Goal: Information Seeking & Learning: Check status

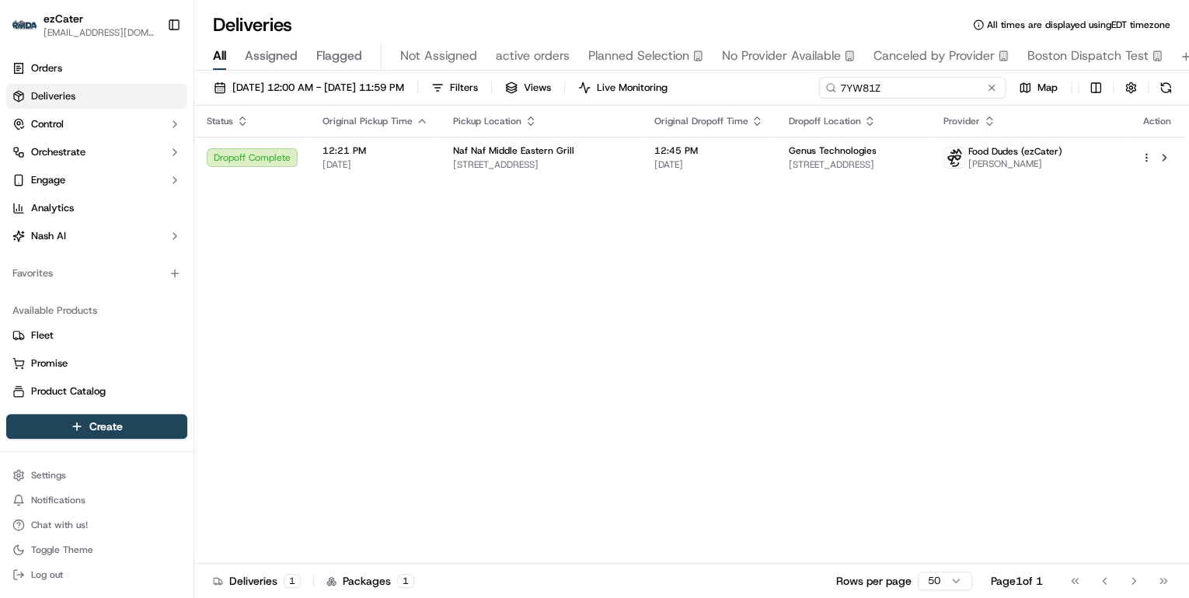
click at [535, 66] on div "Deliveries All times are displayed using EDT timezone All Assigned Flagged Not …" at bounding box center [691, 299] width 994 height 598
paste input "5PP-E0T"
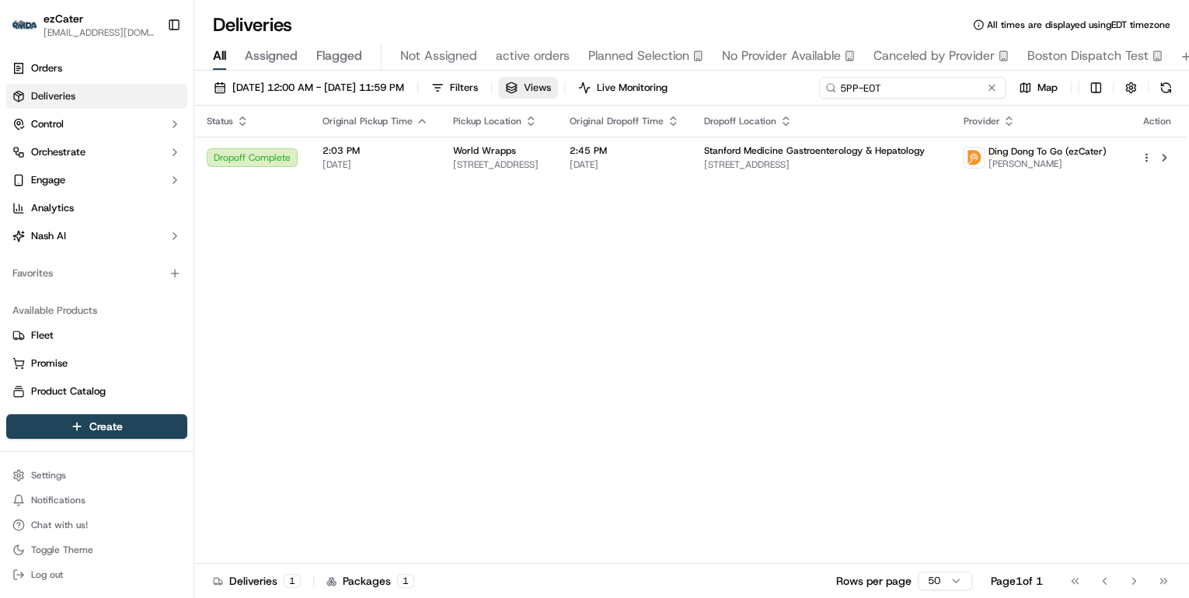
drag, startPoint x: 889, startPoint y: 92, endPoint x: 586, endPoint y: 85, distance: 303.1
click at [586, 85] on div "09/15/2025 12:00 AM - 09/21/2025 11:59 PM Filters Views Live Monitoring 5PP-E0T…" at bounding box center [691, 91] width 994 height 29
paste input "ZW9H3"
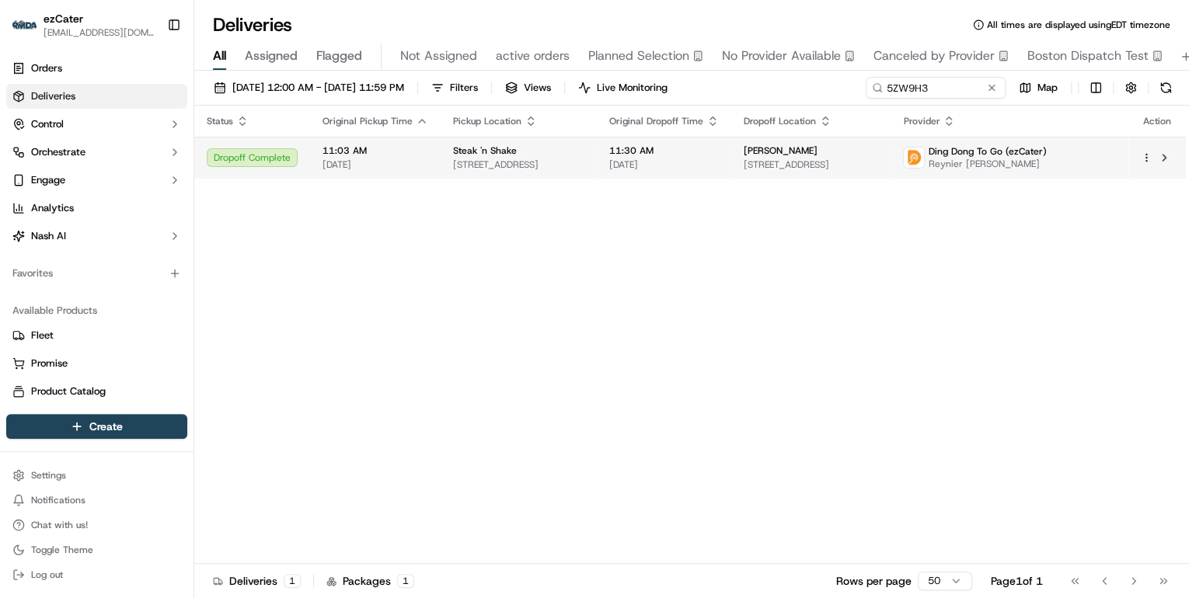
click at [522, 171] on span "1080 El Jobean Rd, Port Charlotte, FL 33948, USA" at bounding box center [518, 164] width 131 height 12
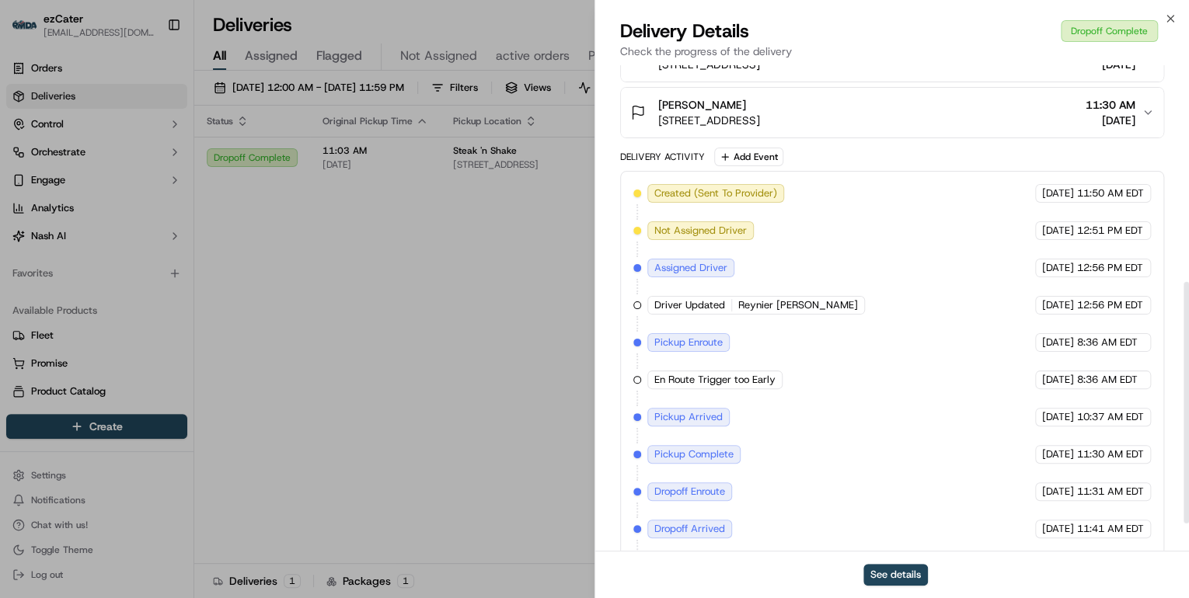
scroll to position [490, 0]
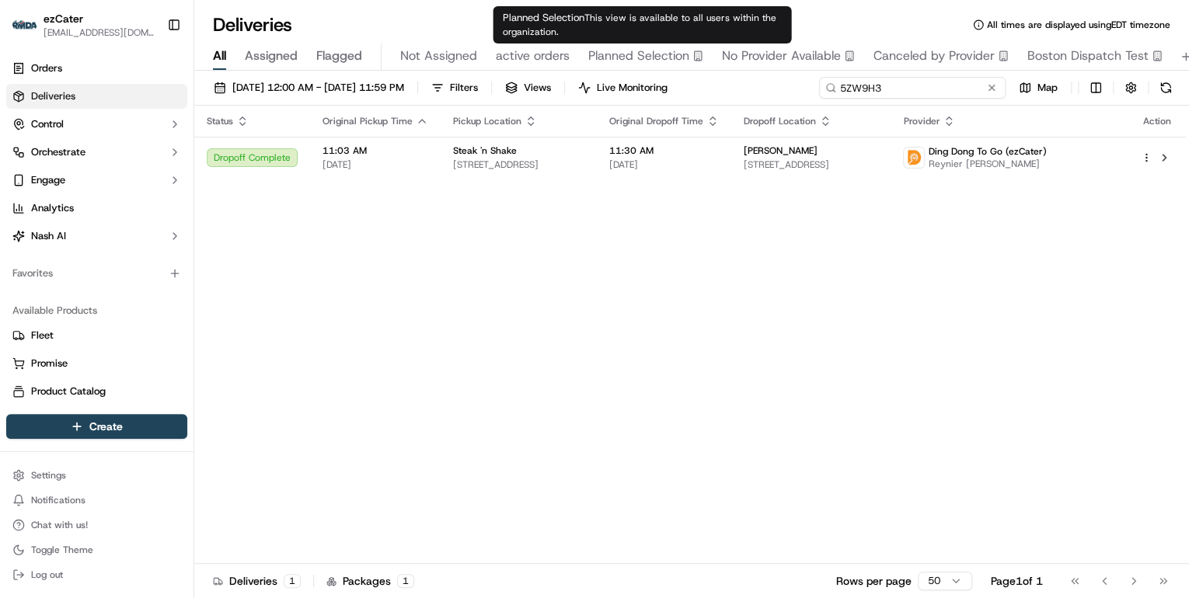
drag, startPoint x: 931, startPoint y: 93, endPoint x: 432, endPoint y: 60, distance: 499.9
click at [439, 59] on div "Deliveries All times are displayed using EDT timezone All Assigned Flagged Not …" at bounding box center [691, 299] width 994 height 598
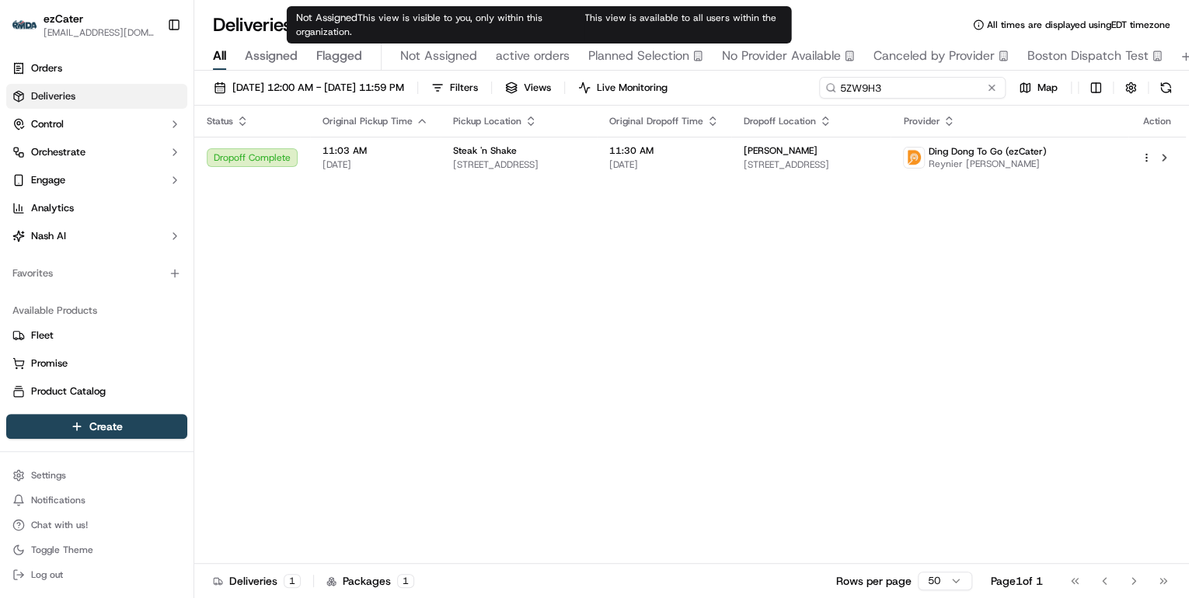
paste input "2AAPC4"
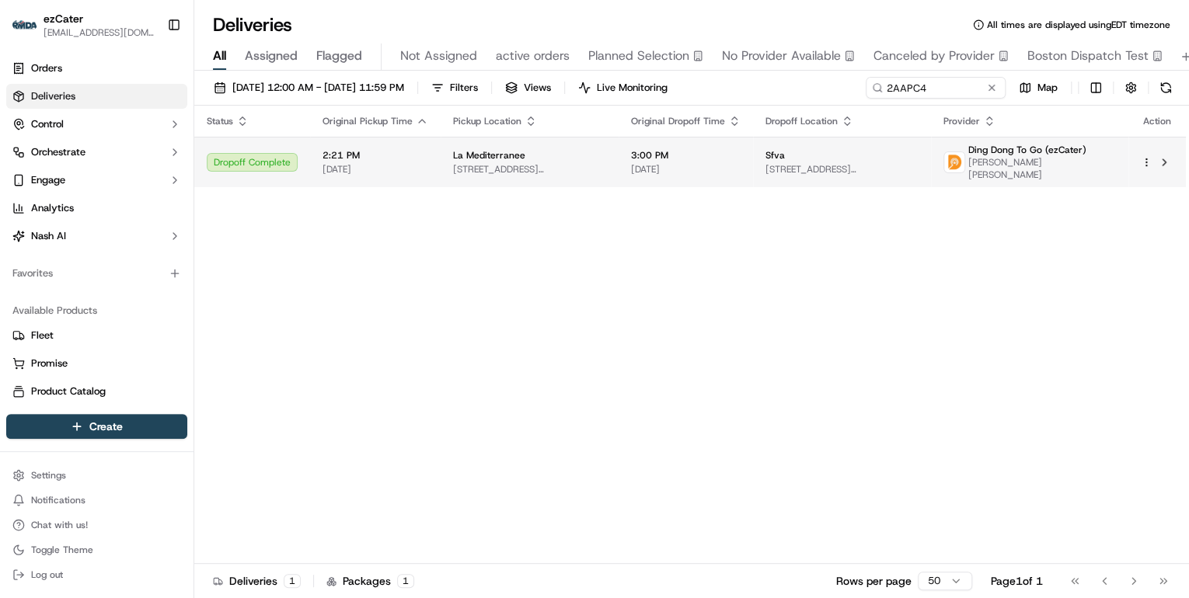
click at [408, 166] on span "[DATE]" at bounding box center [375, 169] width 106 height 12
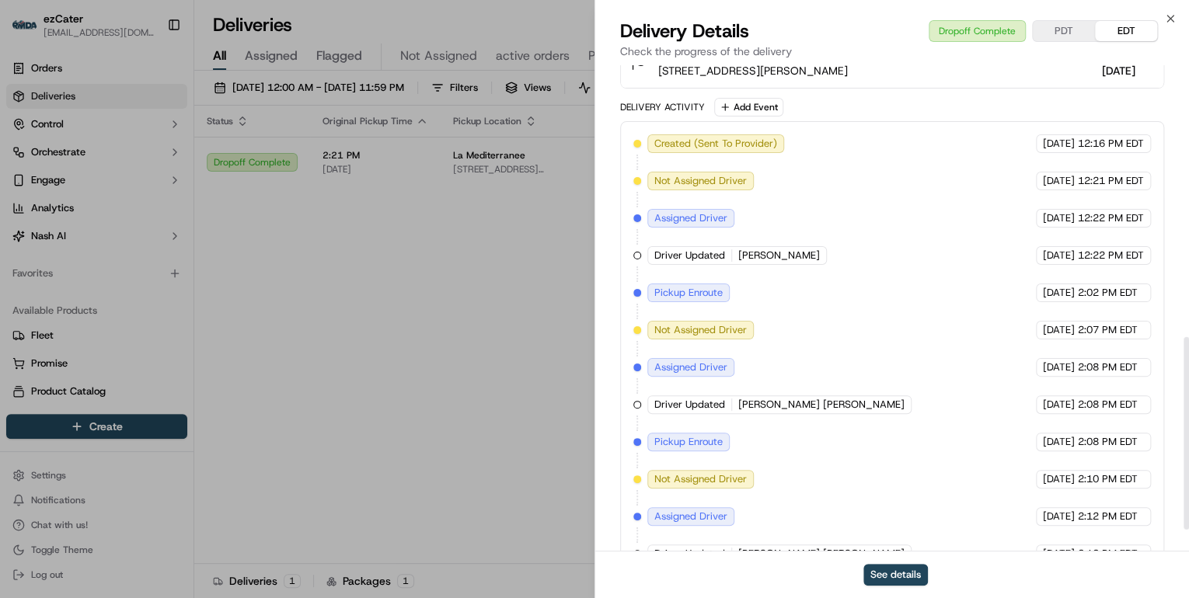
scroll to position [736, 0]
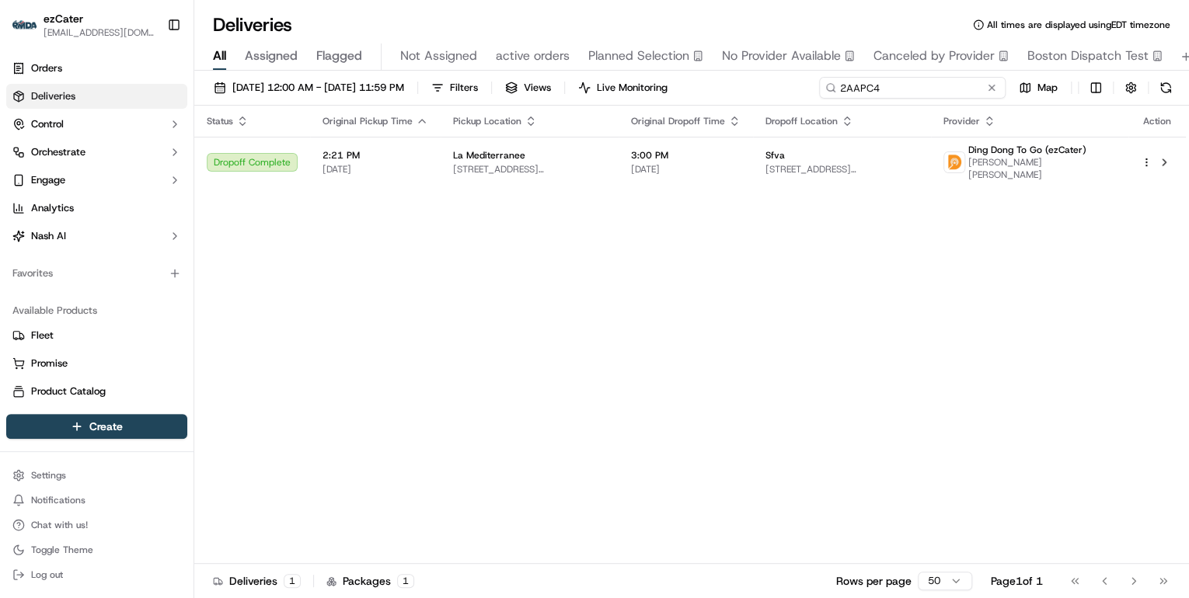
drag, startPoint x: 945, startPoint y: 90, endPoint x: 510, endPoint y: 117, distance: 435.9
click at [513, 117] on div "09/15/2025 12:00 AM - 09/21/2025 11:59 PM Filters Views Live Monitoring 2AAPC4 …" at bounding box center [691, 336] width 994 height 531
paste input "7WKRWG"
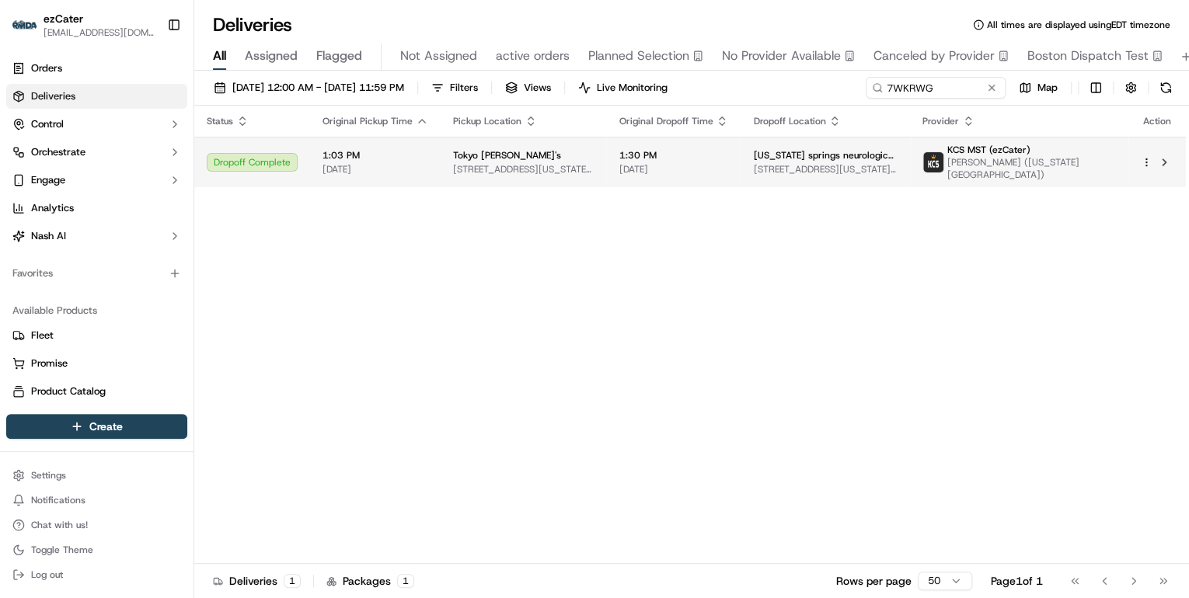
click at [453, 171] on span "5086 N Nevada Ave, Colorado Springs, CO 80918, USA" at bounding box center [523, 169] width 141 height 12
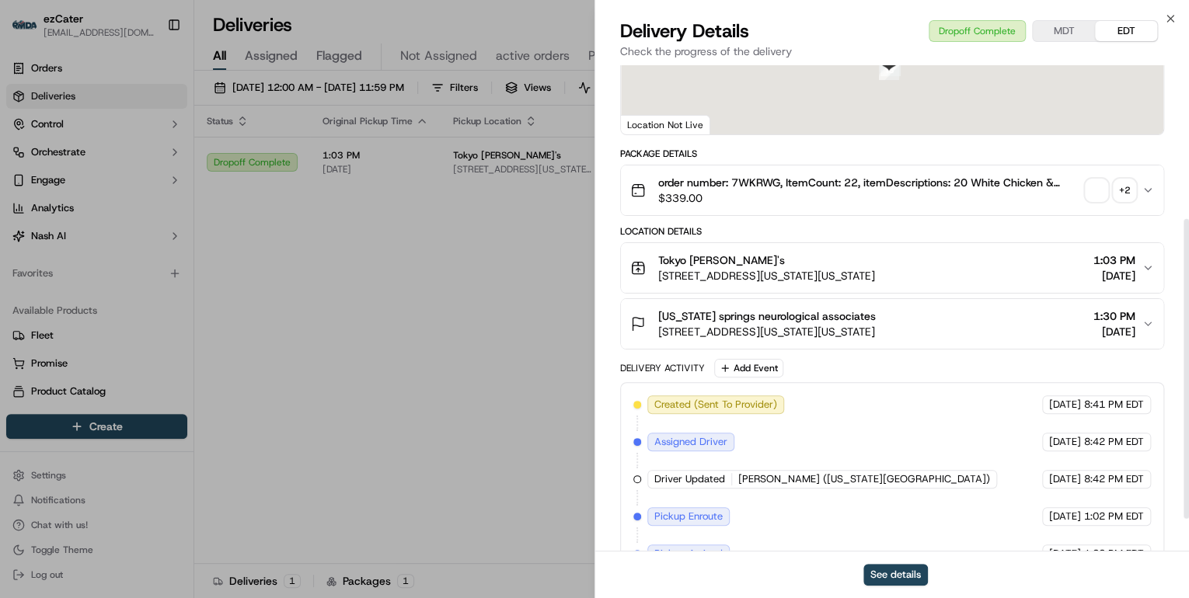
scroll to position [416, 0]
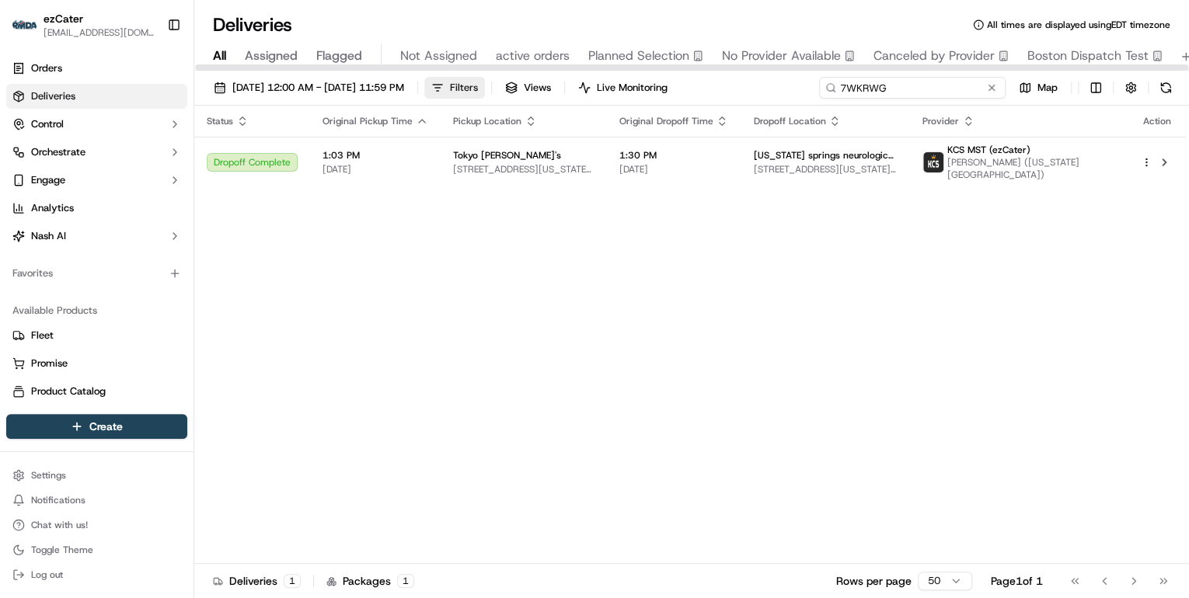
drag, startPoint x: 940, startPoint y: 89, endPoint x: 500, endPoint y: 89, distance: 439.7
click at [503, 89] on div "09/15/2025 12:00 AM - 09/21/2025 11:59 PM Filters Views Live Monitoring 7WKRWG …" at bounding box center [691, 91] width 994 height 29
paste input "J9F5P5"
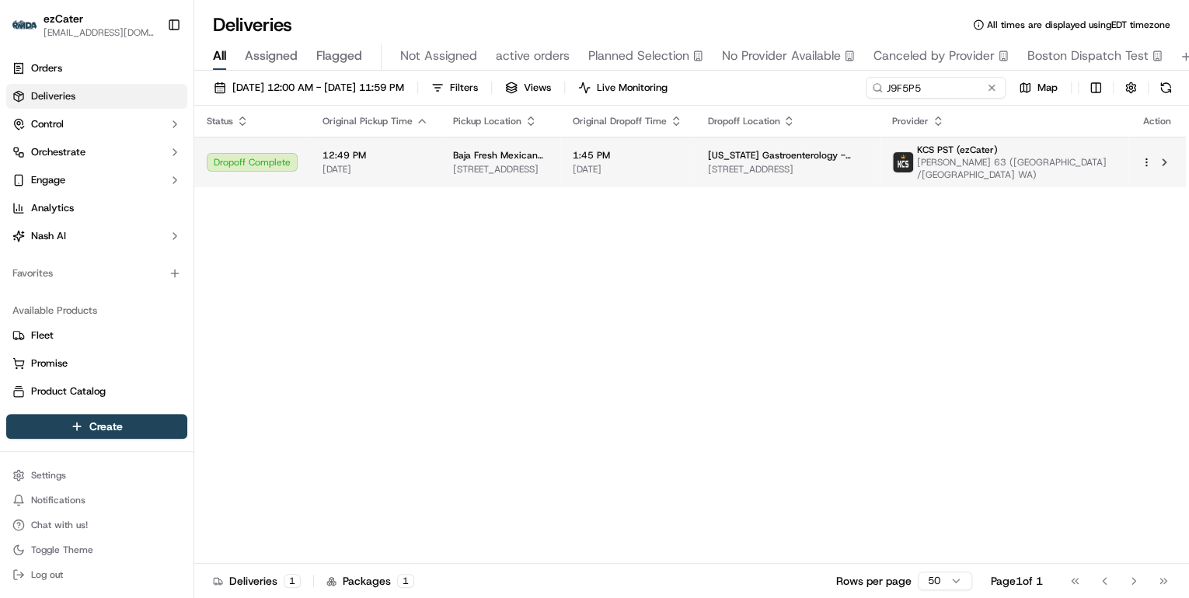
click at [541, 155] on span "Baja Fresh Mexican Grill" at bounding box center [500, 155] width 95 height 12
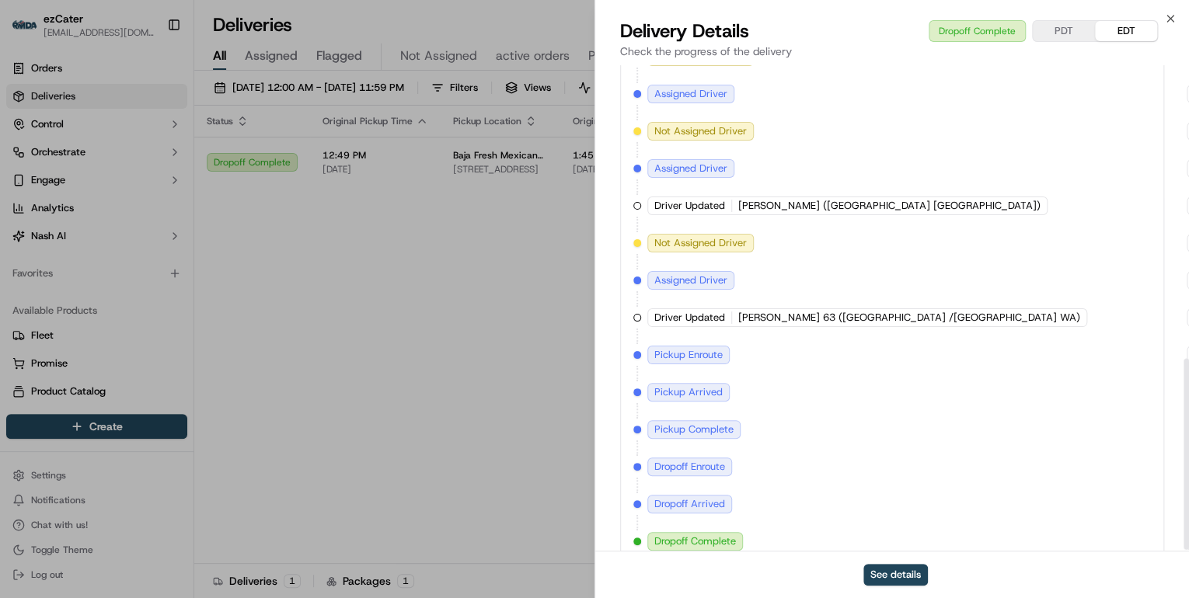
scroll to position [749, 0]
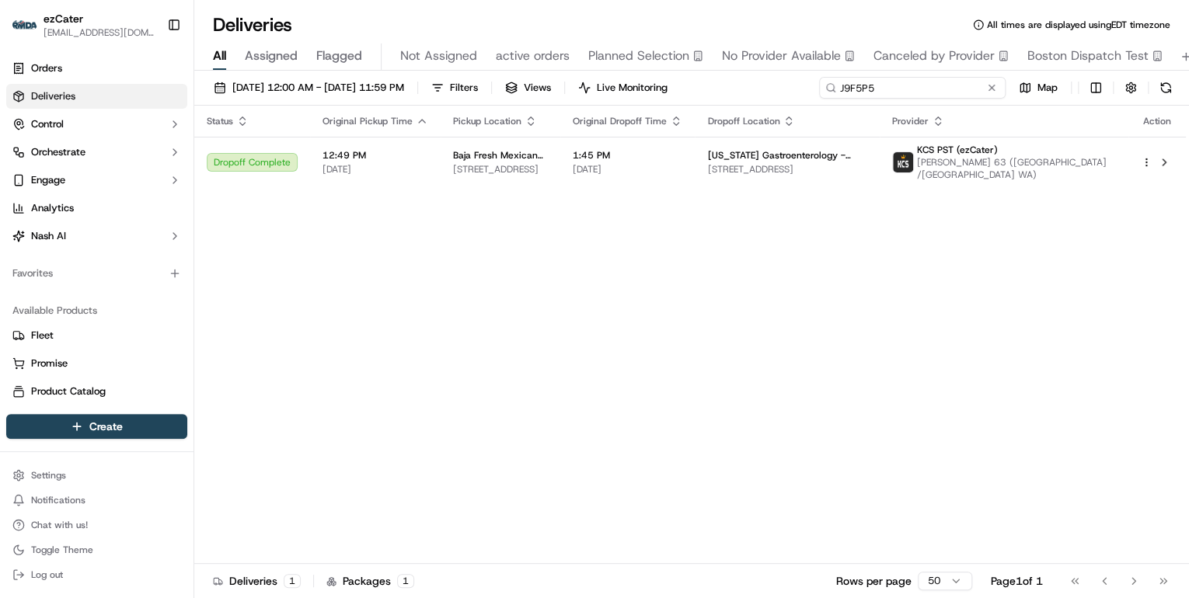
drag, startPoint x: 914, startPoint y: 87, endPoint x: 524, endPoint y: 103, distance: 389.5
click at [534, 100] on div "09/15/2025 12:00 AM - 09/21/2025 11:59 PM Filters Views Live Monitoring J9F5P5 …" at bounding box center [691, 91] width 994 height 29
paste input "C3Q-CTP"
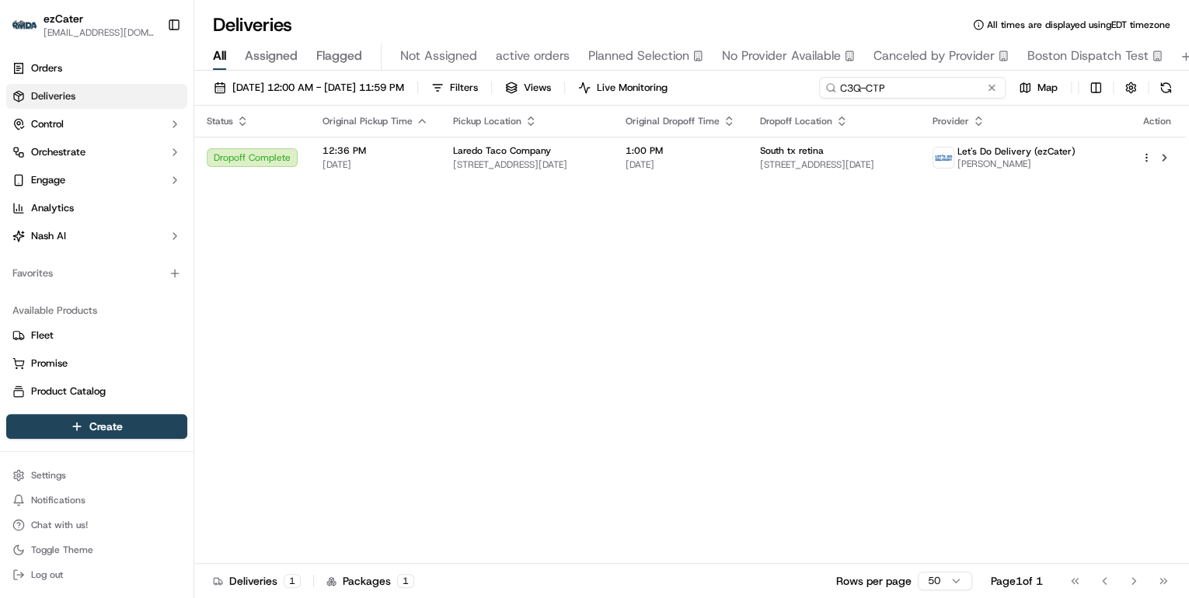
click at [570, 62] on div "Deliveries All times are displayed using EDT timezone All Assigned Flagged Not …" at bounding box center [691, 299] width 994 height 598
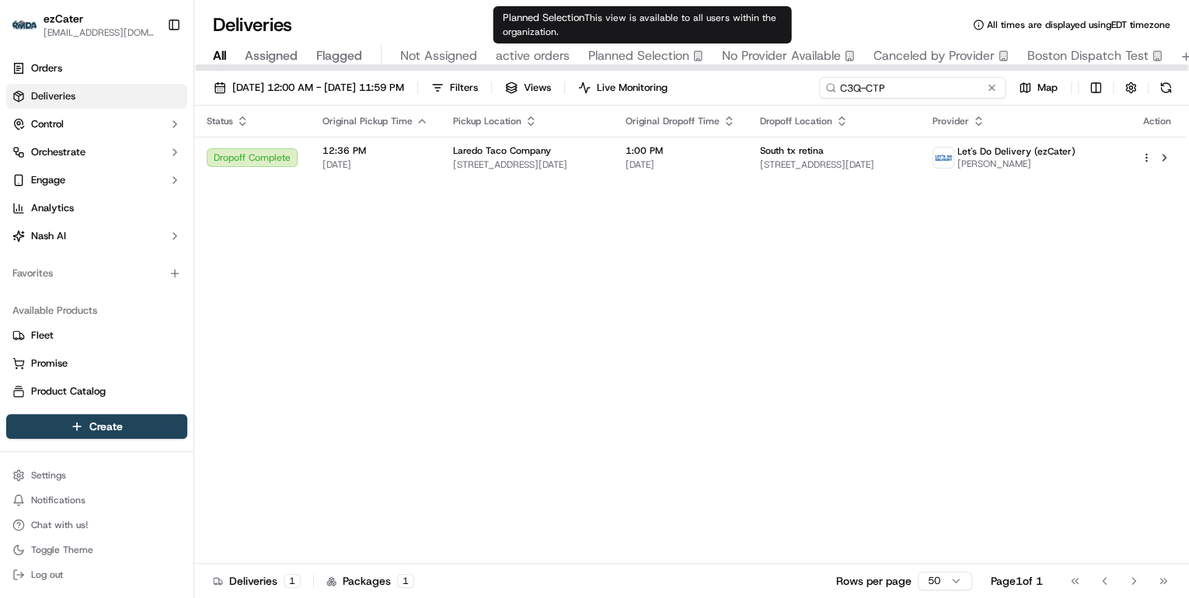
paste input "5K7PR1"
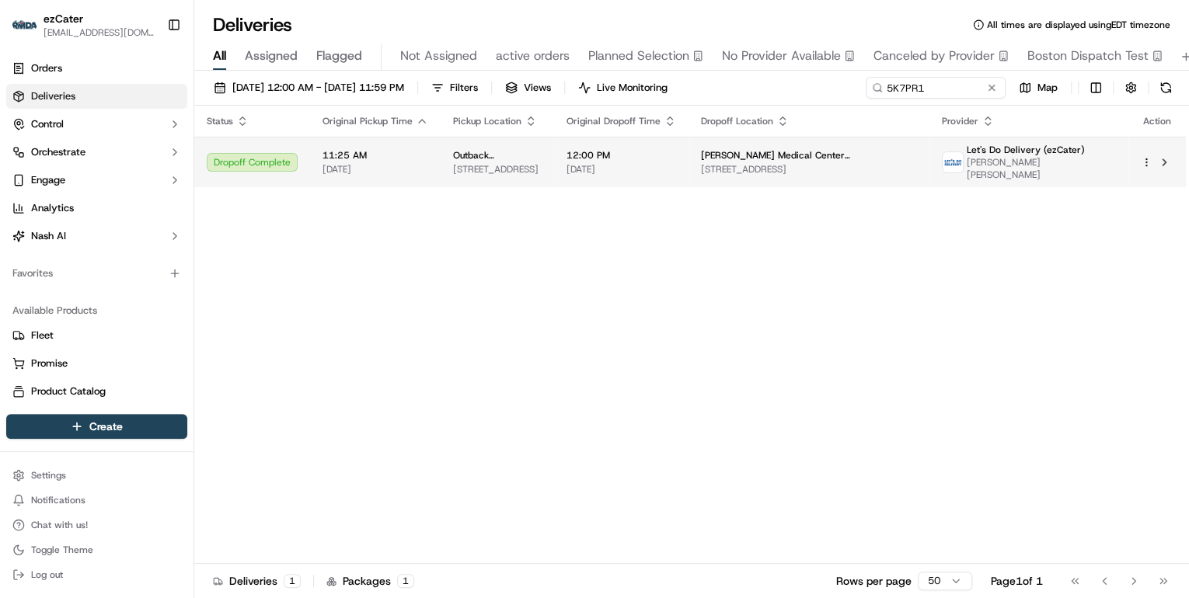
click at [457, 165] on span "4142 Ridgemont Dr, Abilene, TX 79606, USA" at bounding box center [497, 169] width 89 height 12
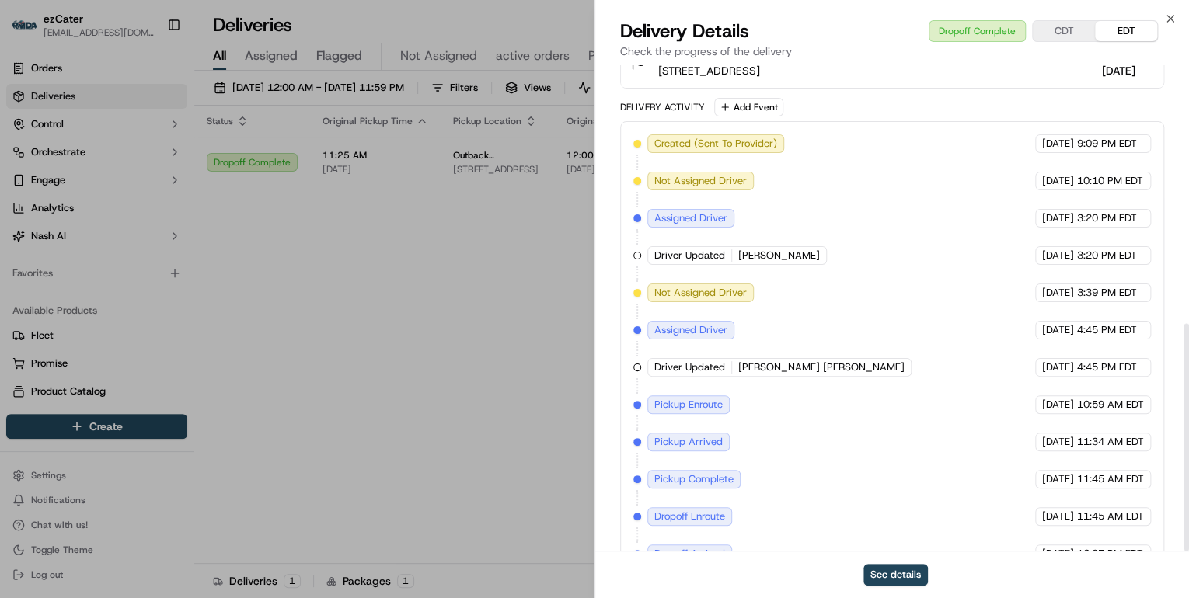
scroll to position [552, 0]
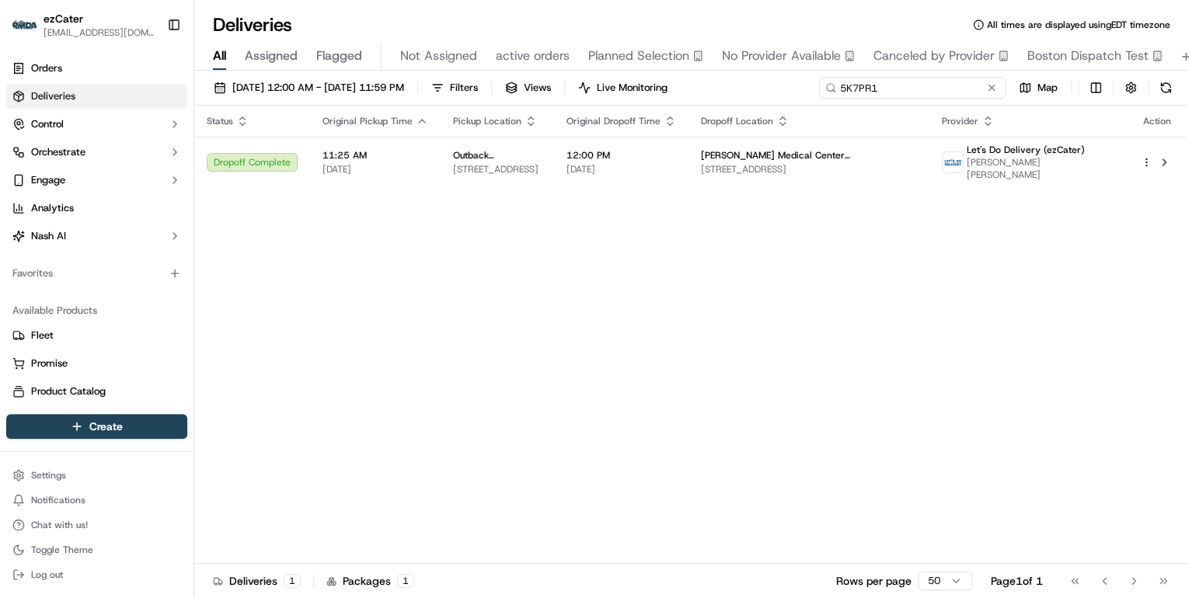
drag, startPoint x: 924, startPoint y: 90, endPoint x: 500, endPoint y: 75, distance: 425.2
click at [500, 75] on div "09/15/2025 12:00 AM - 09/21/2025 11:59 PM Filters Views Live Monitoring 5K7PR1 …" at bounding box center [691, 336] width 994 height 531
paste input "44HX4Z"
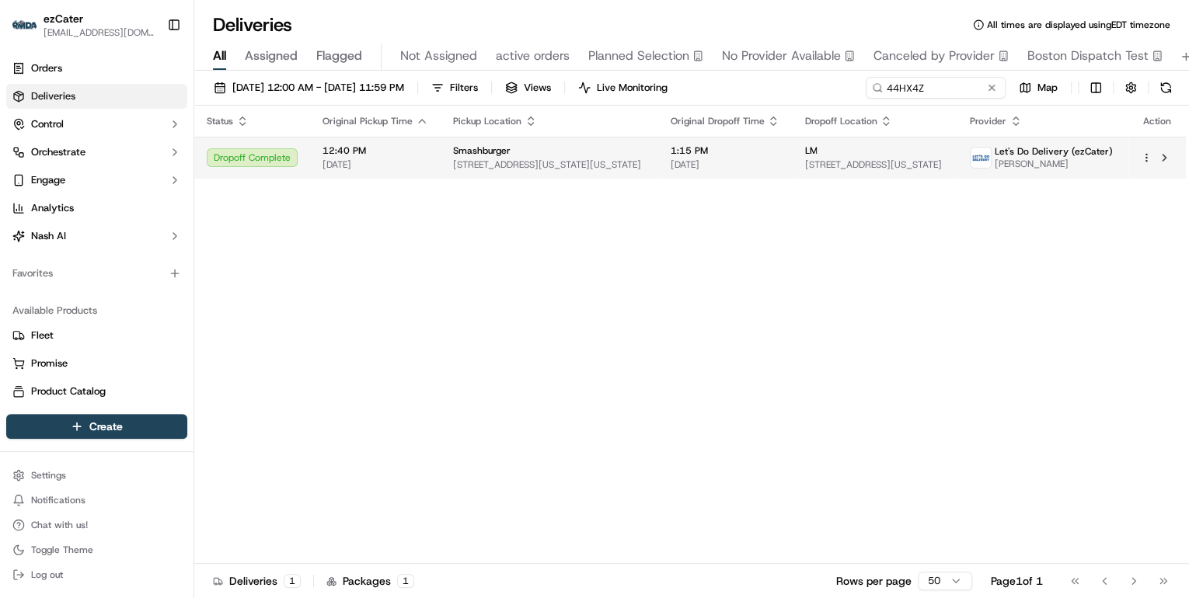
click at [380, 162] on span "[DATE]" at bounding box center [375, 164] width 106 height 12
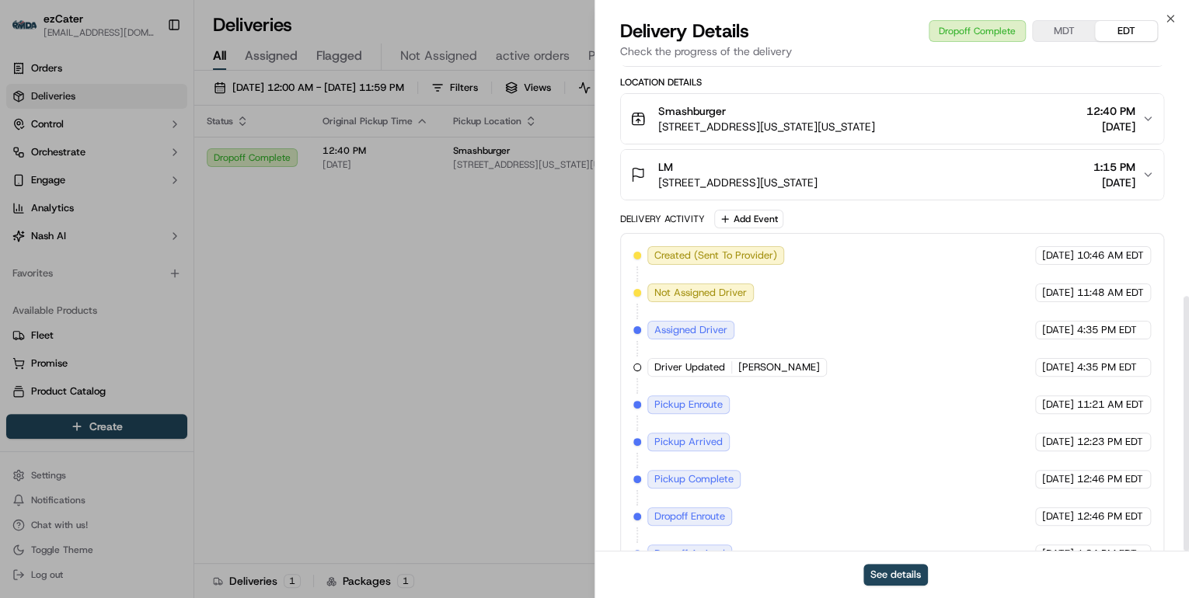
scroll to position [441, 0]
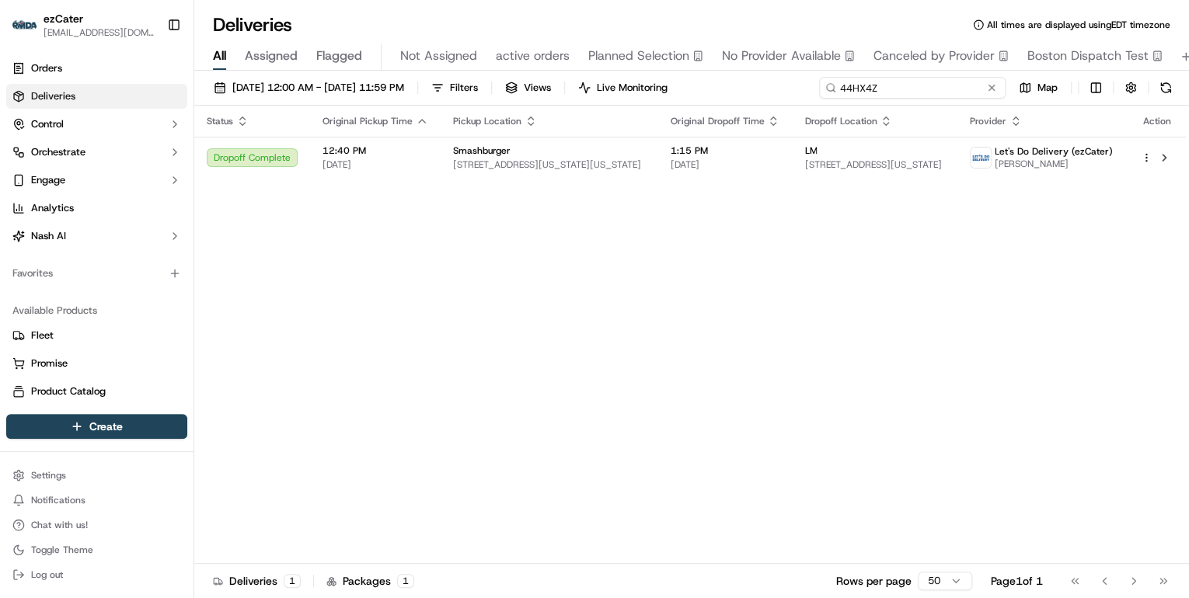
drag, startPoint x: 932, startPoint y: 90, endPoint x: 517, endPoint y: 108, distance: 416.0
click at [562, 106] on div "09/15/2025 12:00 AM - 09/21/2025 11:59 PM Filters Views Live Monitoring 44HX4Z …" at bounding box center [691, 336] width 994 height 531
paste input "0F7HV4"
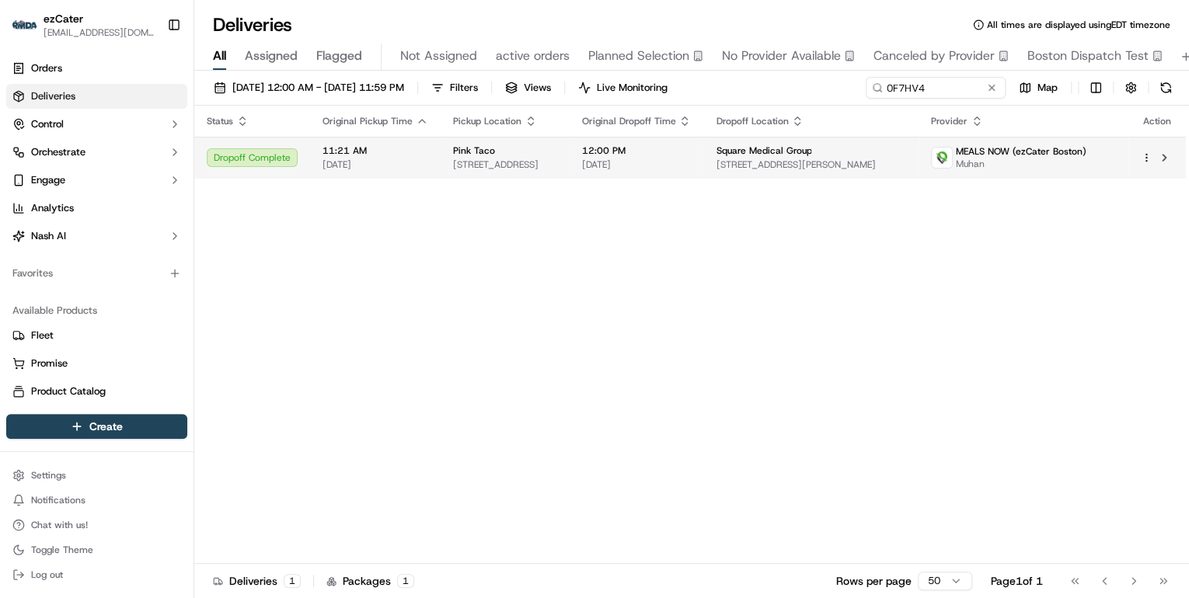
click at [515, 166] on span "374 Congress St, Boston, MA 02210, USA" at bounding box center [504, 164] width 103 height 12
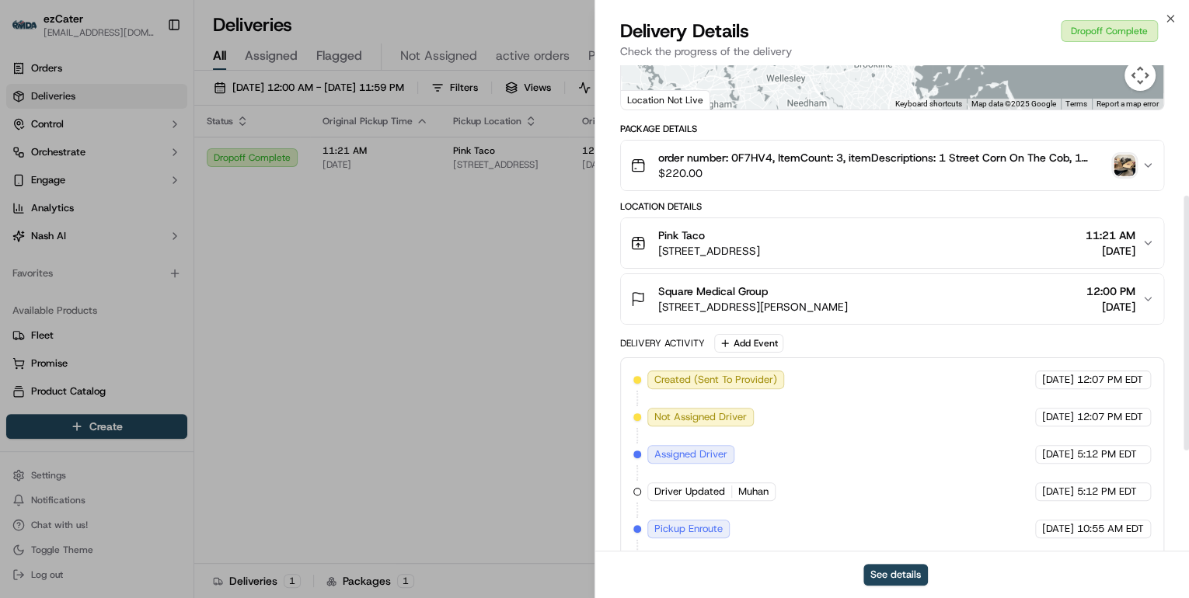
scroll to position [441, 0]
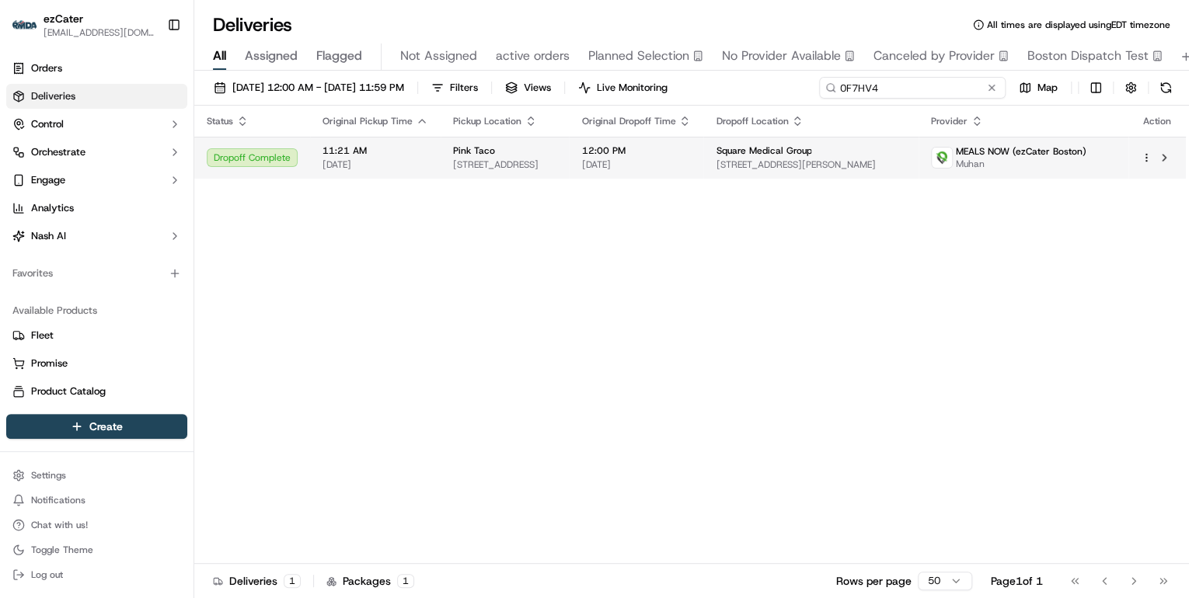
drag, startPoint x: 927, startPoint y: 85, endPoint x: 606, endPoint y: 139, distance: 325.3
click at [606, 139] on div "09/15/2025 12:00 AM - 09/21/2025 11:59 PM Filters Views Live Monitoring 0F7HV4 …" at bounding box center [691, 336] width 994 height 531
paste input "7RHA2T"
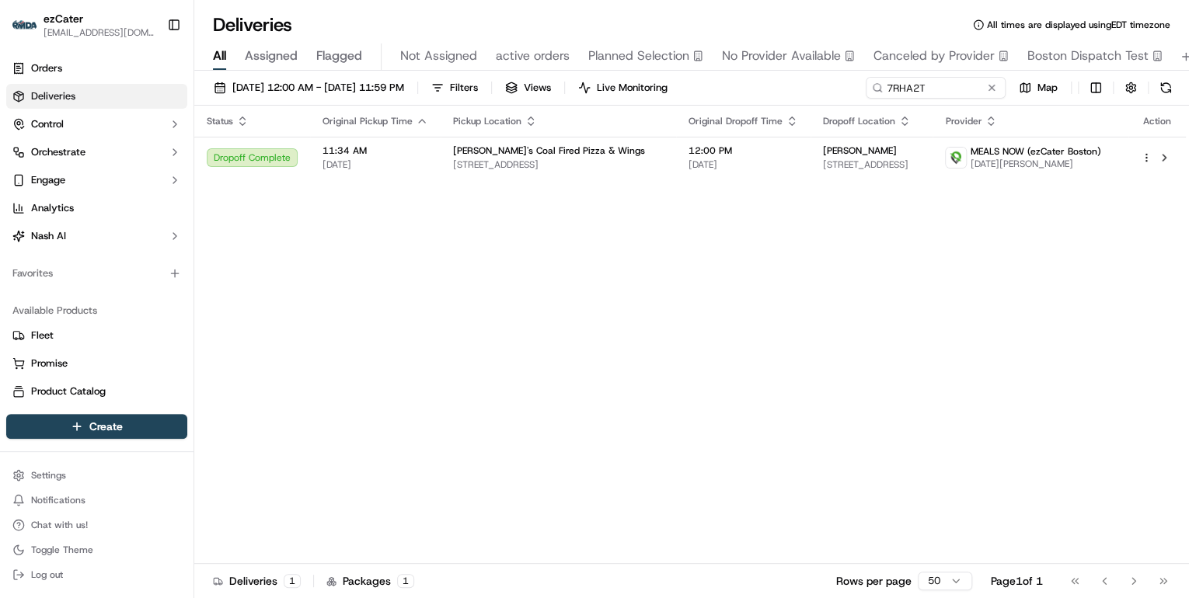
click at [461, 166] on span "48 Walkers Brook Dr, Reading, MA 01867, USA" at bounding box center [558, 164] width 211 height 12
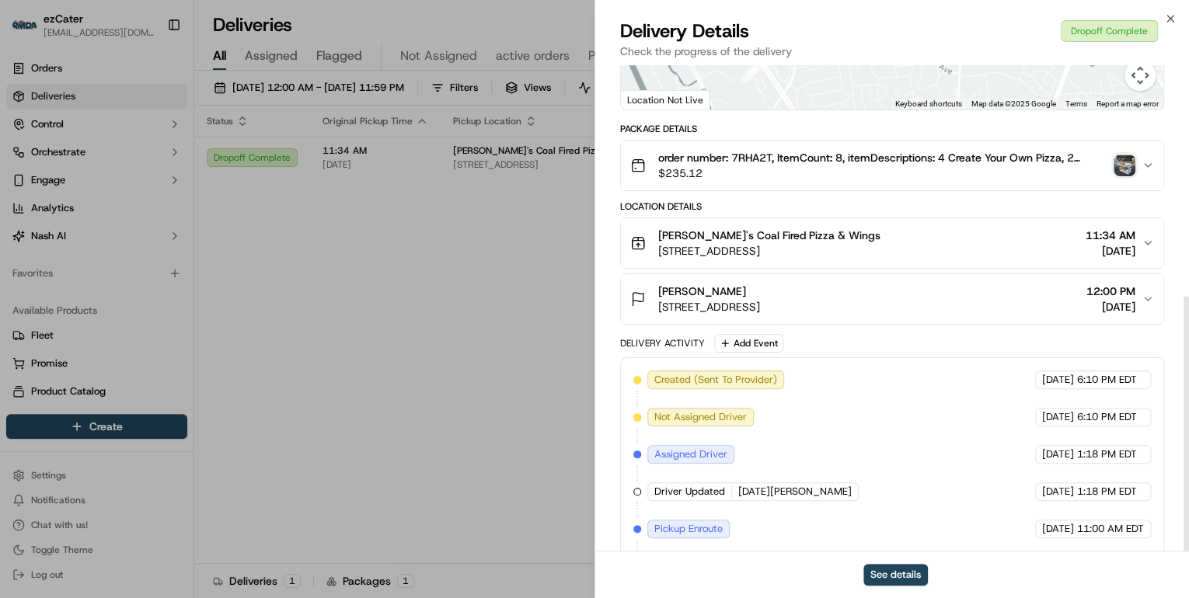
scroll to position [441, 0]
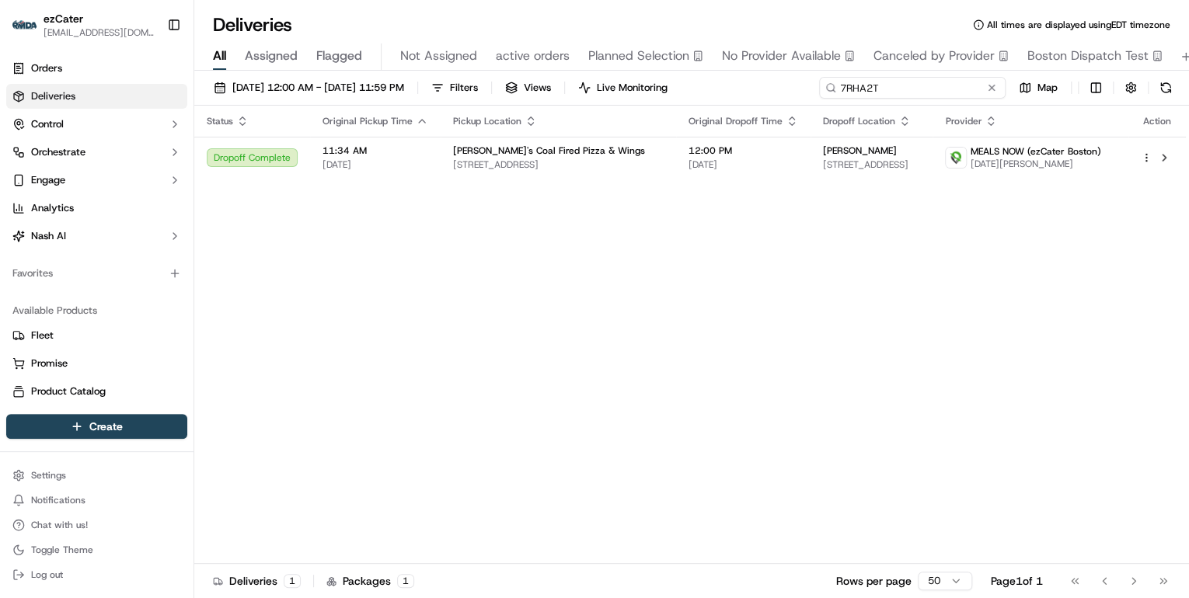
drag, startPoint x: 928, startPoint y: 84, endPoint x: 401, endPoint y: 100, distance: 527.0
click at [401, 100] on div "09/15/2025 12:00 AM - 09/21/2025 11:59 PM Filters Views Live Monitoring 7RHA2T …" at bounding box center [691, 91] width 994 height 29
paste input "AU0845"
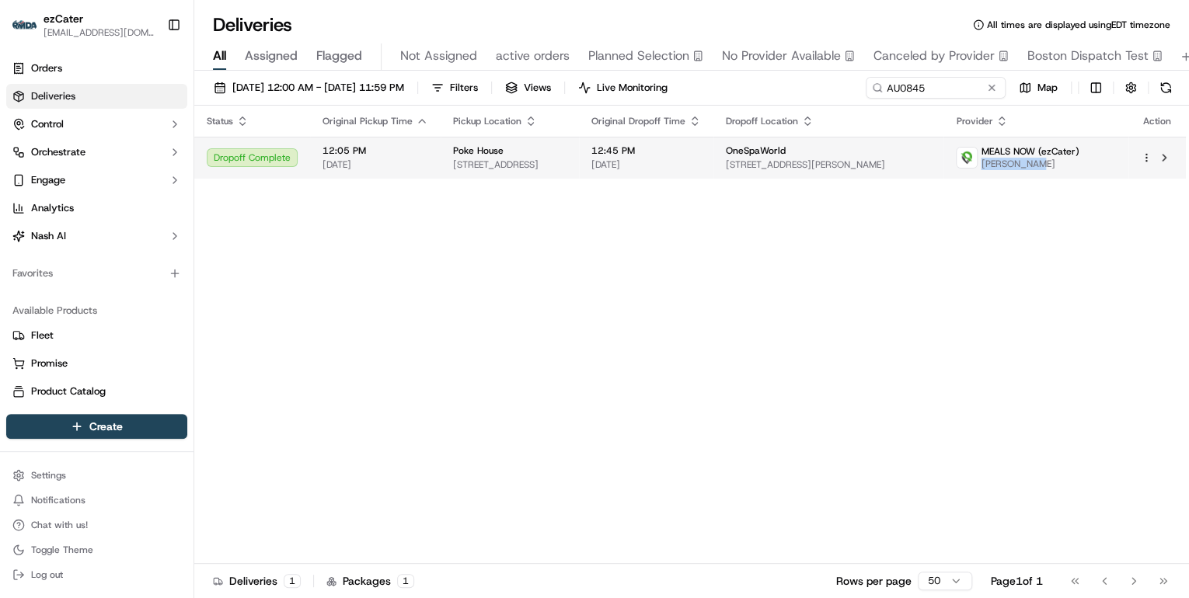
drag, startPoint x: 1075, startPoint y: 162, endPoint x: 1018, endPoint y: 169, distance: 57.9
click at [1018, 169] on span "Bryan marin" at bounding box center [1029, 164] width 98 height 12
copy span "Bryan marin"
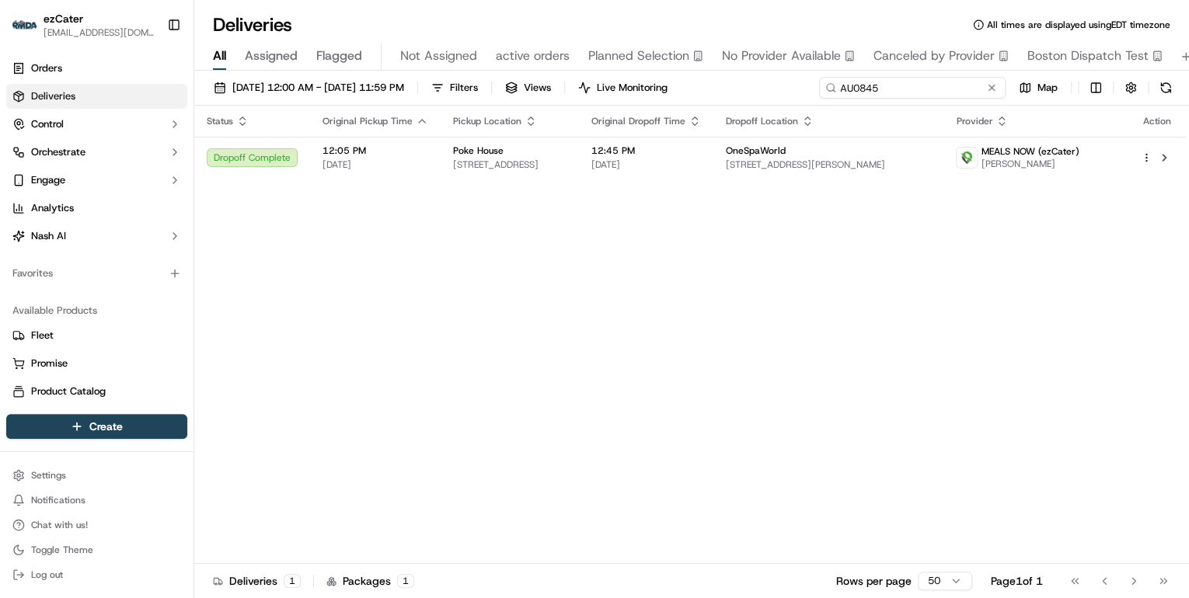
drag, startPoint x: 936, startPoint y: 86, endPoint x: 538, endPoint y: 89, distance: 398.5
click at [616, 86] on div "09/15/2025 12:00 AM - 09/21/2025 11:59 PM Filters Views Live Monitoring AU0845 …" at bounding box center [691, 91] width 994 height 29
paste input "WPGWV6"
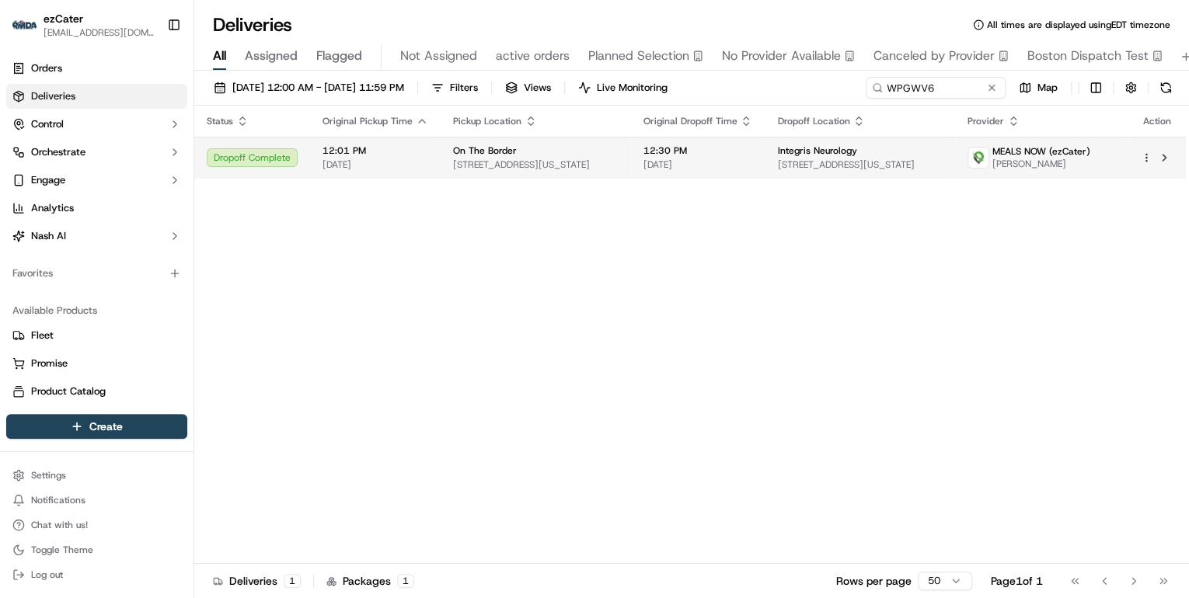
click at [409, 162] on span "[DATE]" at bounding box center [375, 164] width 106 height 12
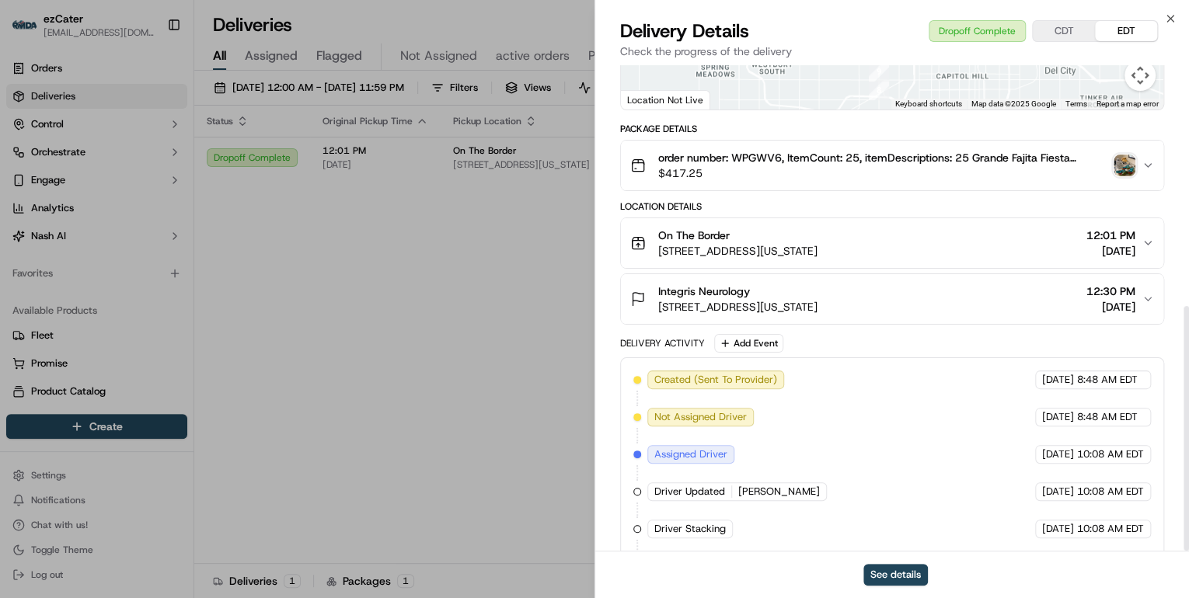
scroll to position [478, 0]
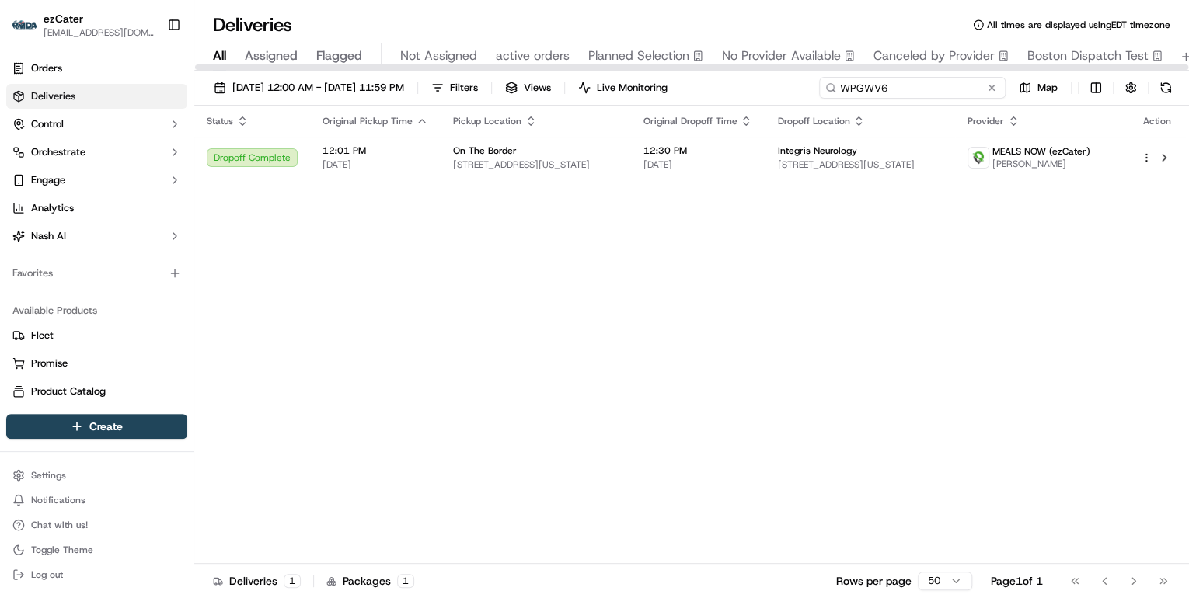
drag, startPoint x: 941, startPoint y: 88, endPoint x: 413, endPoint y: 73, distance: 527.7
click at [444, 82] on div "09/15/2025 12:00 AM - 09/21/2025 11:59 PM Filters Views Live Monitoring WPGWV6 …" at bounding box center [691, 91] width 994 height 29
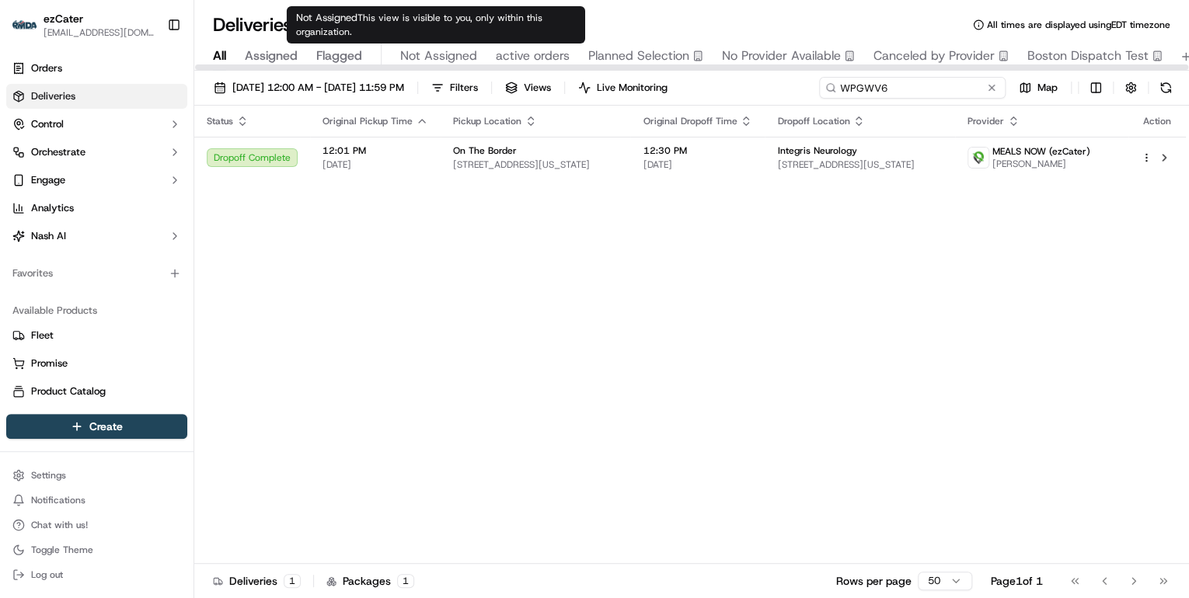
paste input "YX8Y0"
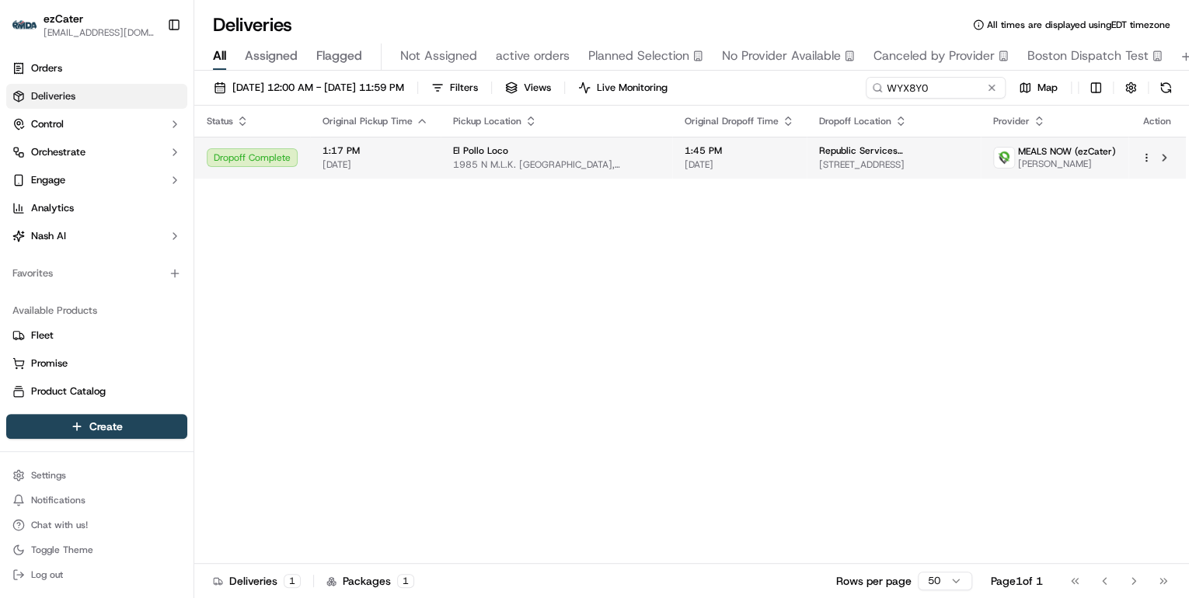
click at [451, 172] on td "El Pollo Loco 1985 N M.L.K. Blvd, Las Vegas, NV 89106, USA" at bounding box center [556, 158] width 232 height 42
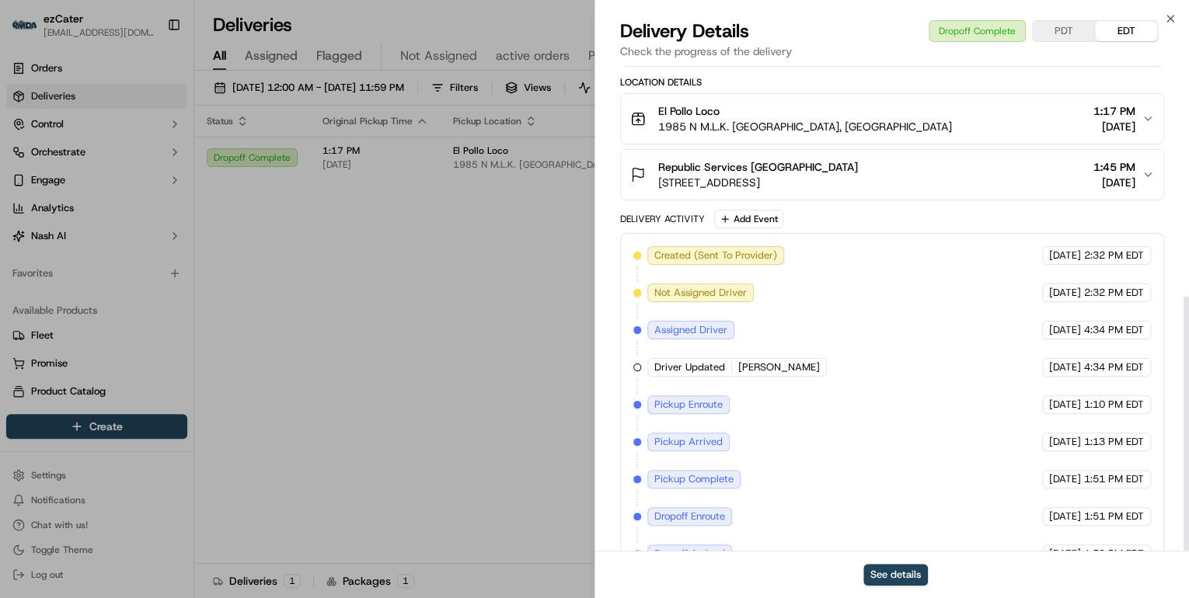
scroll to position [441, 0]
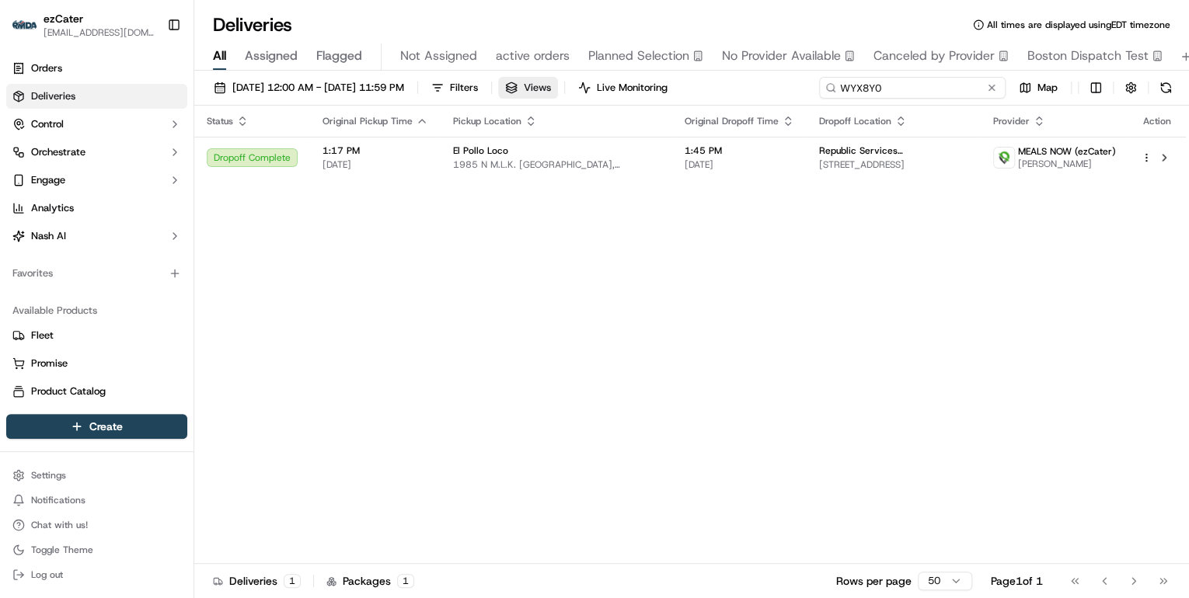
drag, startPoint x: 926, startPoint y: 92, endPoint x: 556, endPoint y: 98, distance: 369.8
click at [568, 98] on div "09/15/2025 12:00 AM - 09/21/2025 11:59 PM Filters Views Live Monitoring WYX8Y0 …" at bounding box center [691, 91] width 994 height 29
paste input "6WVHY7"
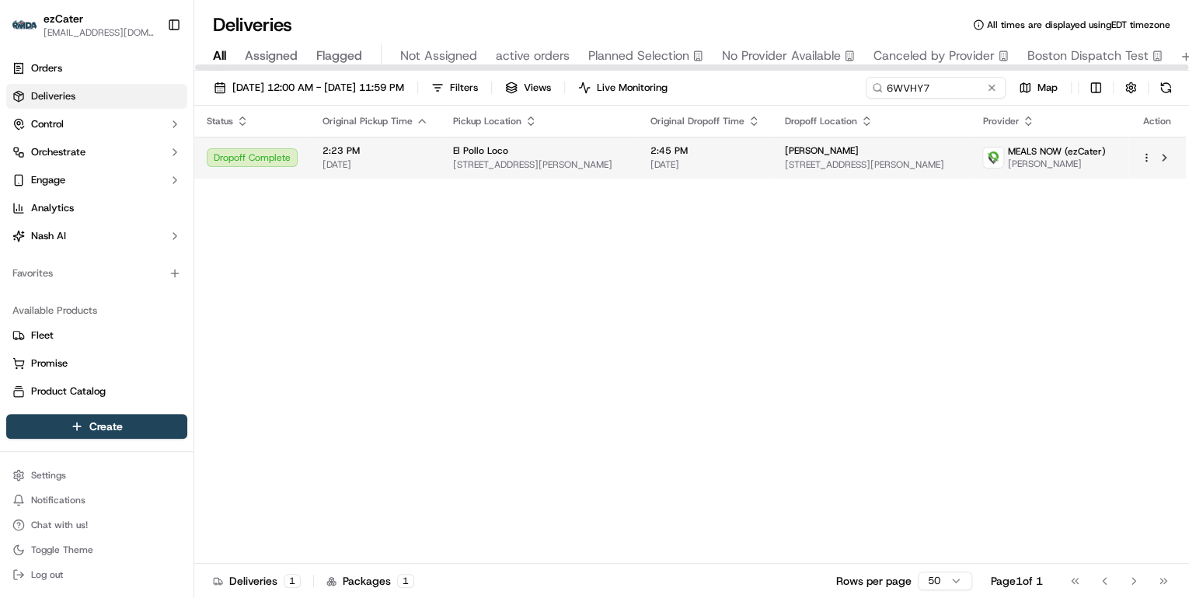
click at [382, 156] on span "2:23 PM" at bounding box center [375, 150] width 106 height 12
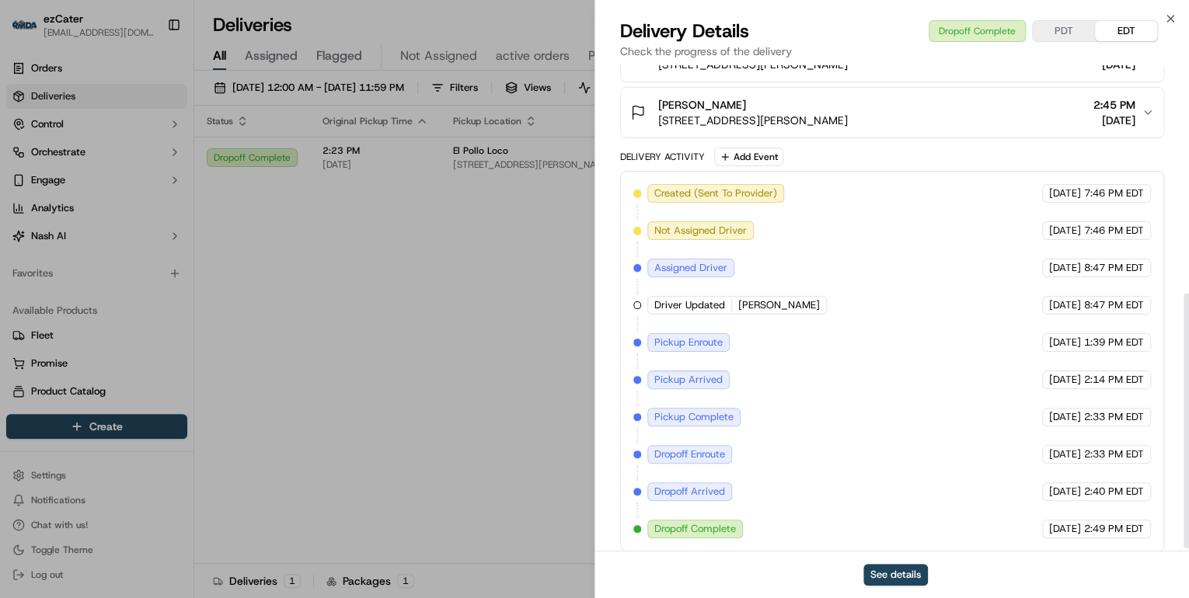
scroll to position [441, 0]
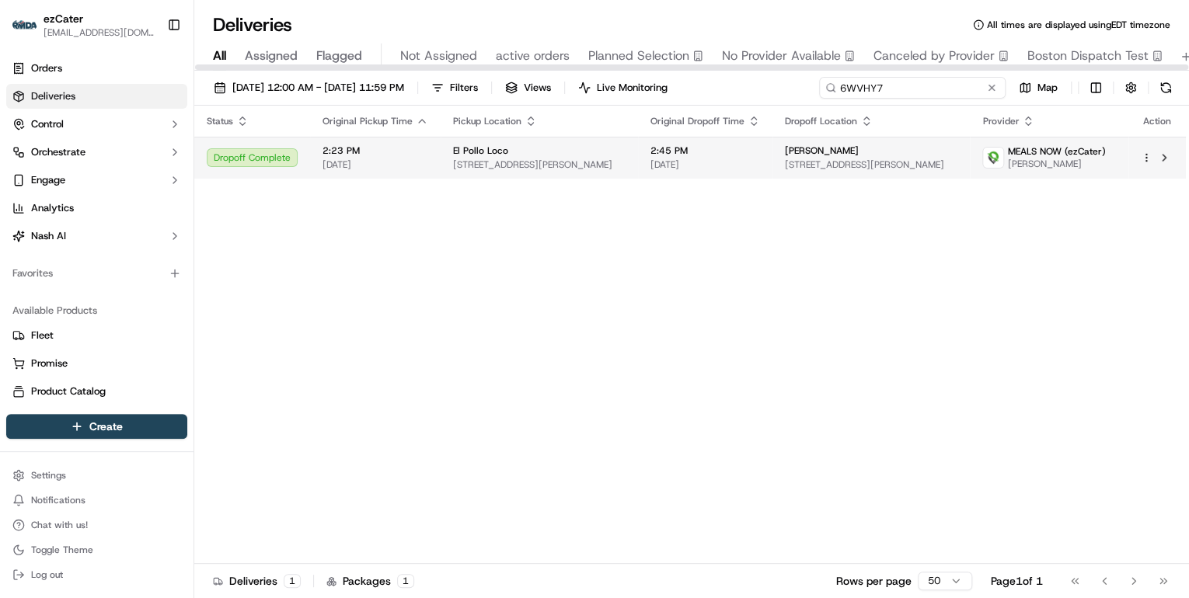
drag, startPoint x: 939, startPoint y: 88, endPoint x: 376, endPoint y: 137, distance: 565.3
click at [389, 134] on div "09/15/2025 12:00 AM - 09/21/2025 11:59 PM Filters Views Live Monitoring 6WVHY7 …" at bounding box center [691, 336] width 994 height 531
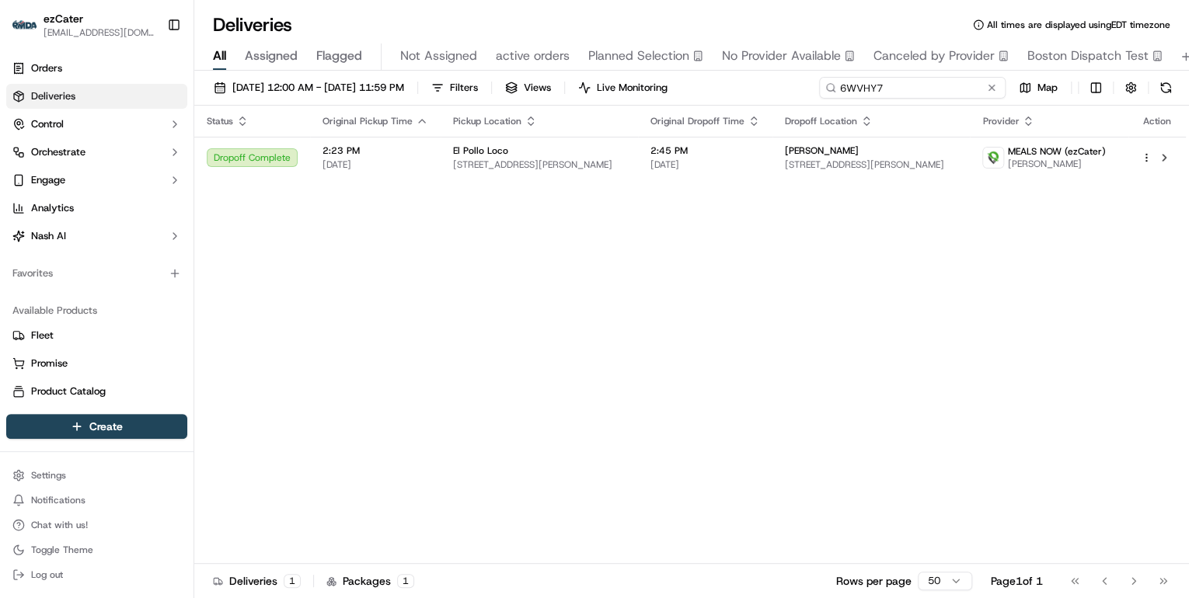
paste input "TAC3AR"
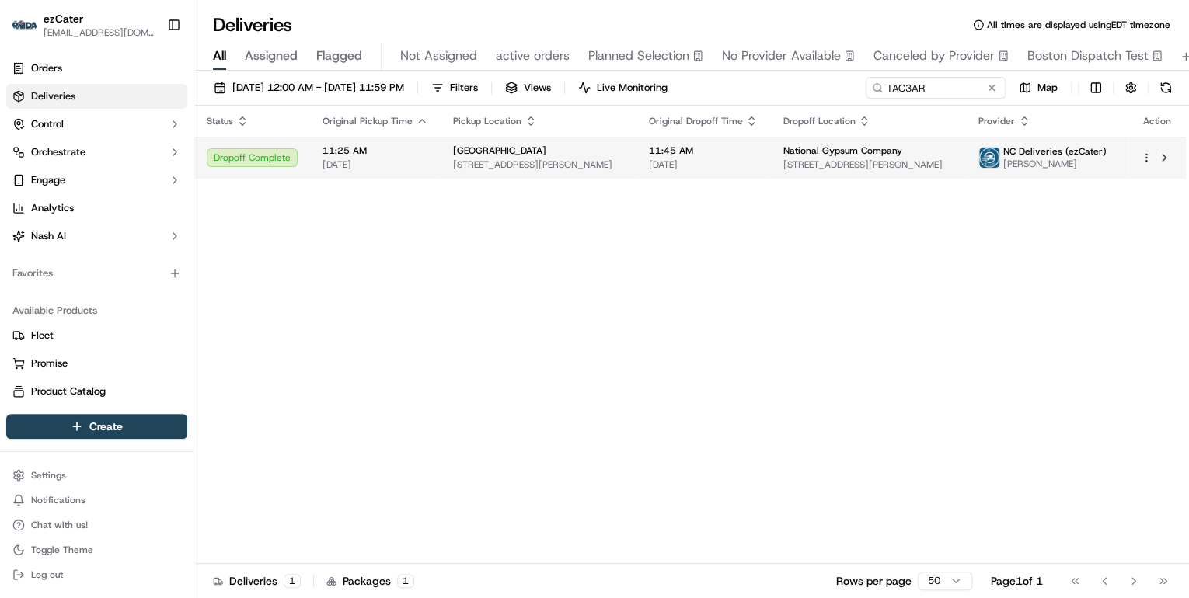
click at [472, 166] on span "3920 Sharon Rd, Charlotte, NC 28210, USA" at bounding box center [538, 164] width 170 height 12
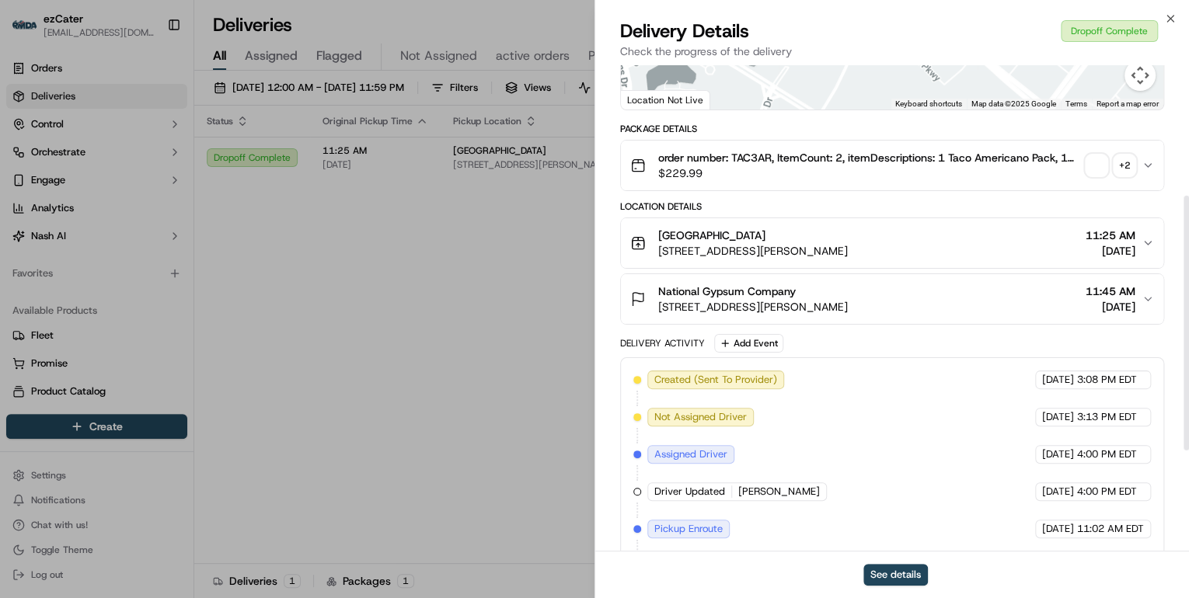
scroll to position [441, 0]
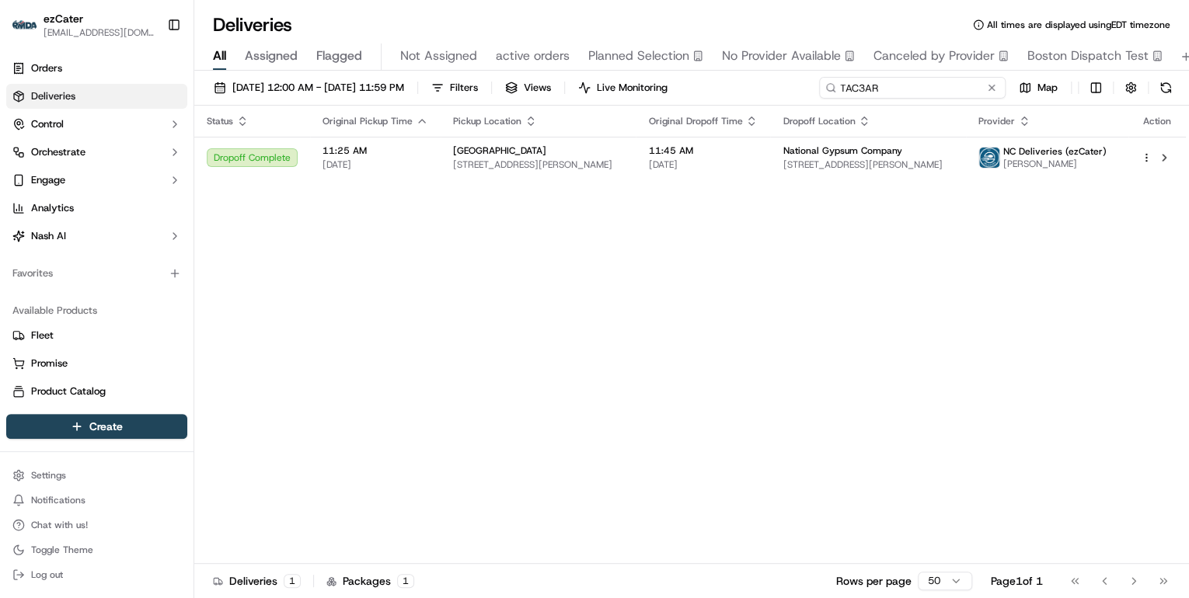
drag, startPoint x: 948, startPoint y: 87, endPoint x: 405, endPoint y: 114, distance: 543.7
click at [405, 114] on div "09/15/2025 12:00 AM - 09/21/2025 11:59 PM Filters Views Live Monitoring TAC3AR …" at bounding box center [691, 336] width 994 height 531
paste input "XC7GKE"
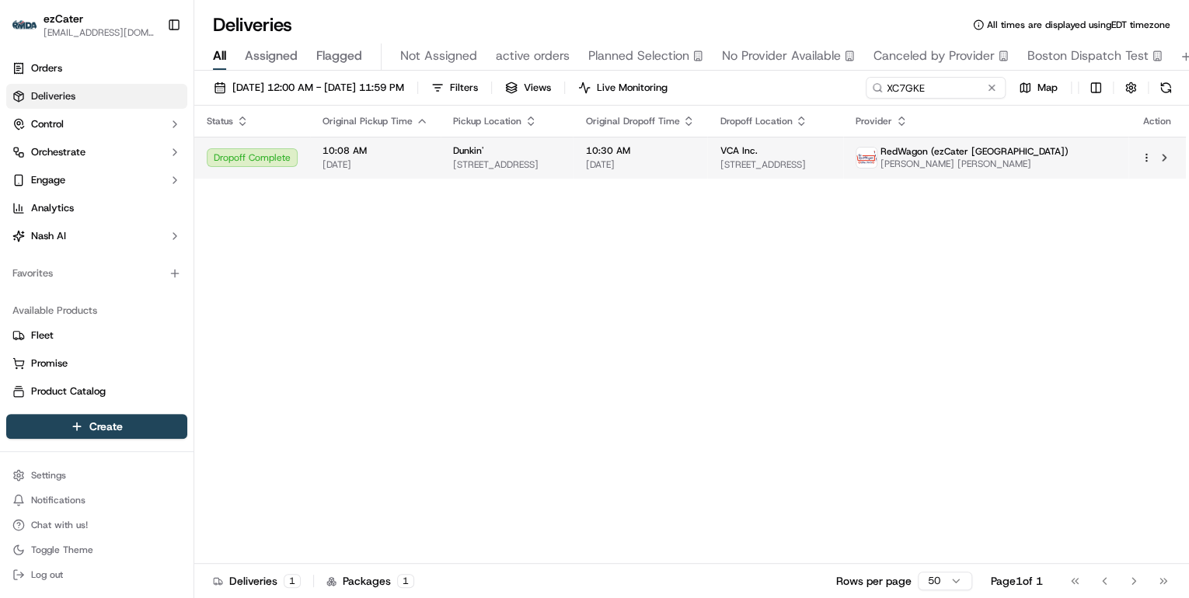
click at [388, 166] on span "[DATE]" at bounding box center [375, 164] width 106 height 12
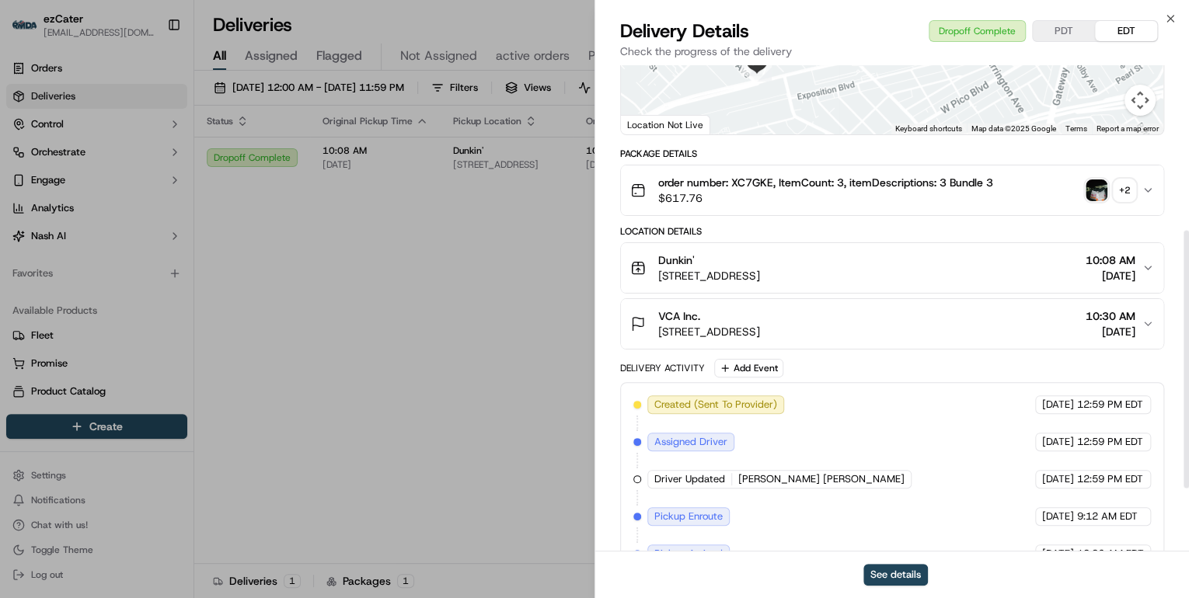
scroll to position [429, 0]
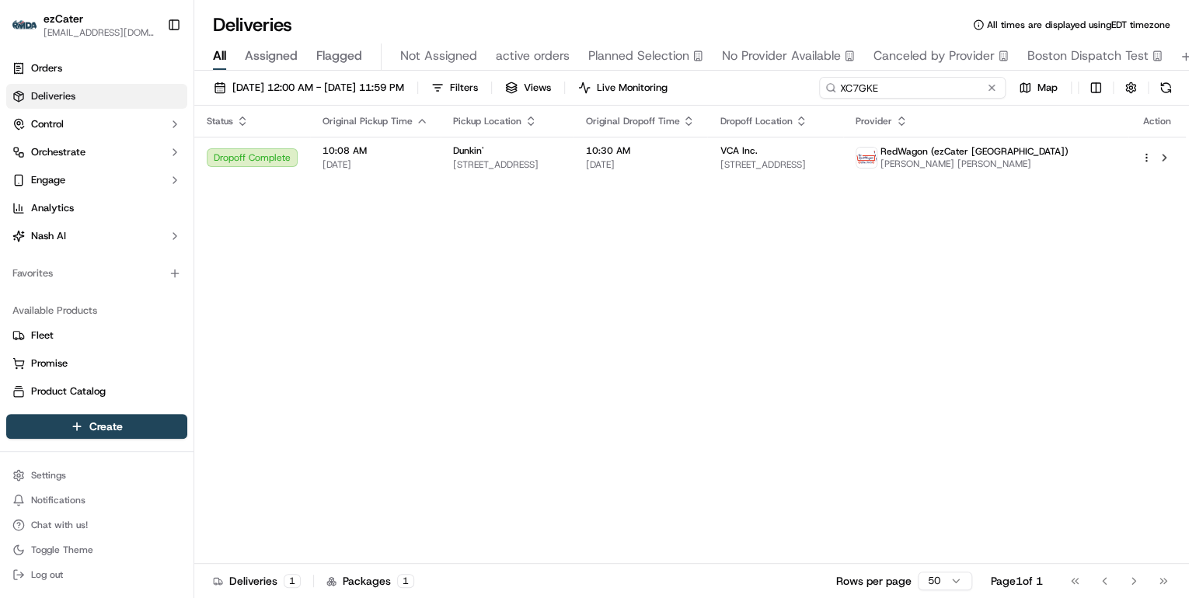
drag, startPoint x: 925, startPoint y: 84, endPoint x: 646, endPoint y: 135, distance: 283.6
click at [656, 132] on div "09/15/2025 12:00 AM - 09/21/2025 11:59 PM Filters Views Live Monitoring XC7GKE …" at bounding box center [691, 336] width 994 height 531
paste input "C0AEAU"
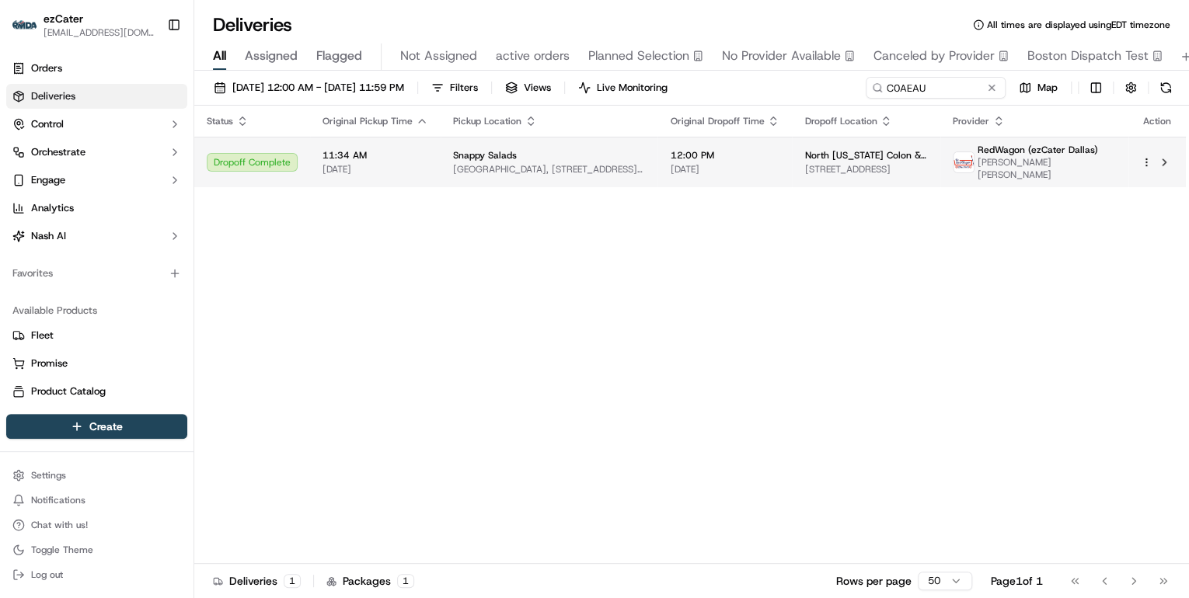
click at [531, 169] on span "KPMG Centre, 717 N Harwood St, Dallas, TX 75201, USA" at bounding box center [549, 169] width 192 height 12
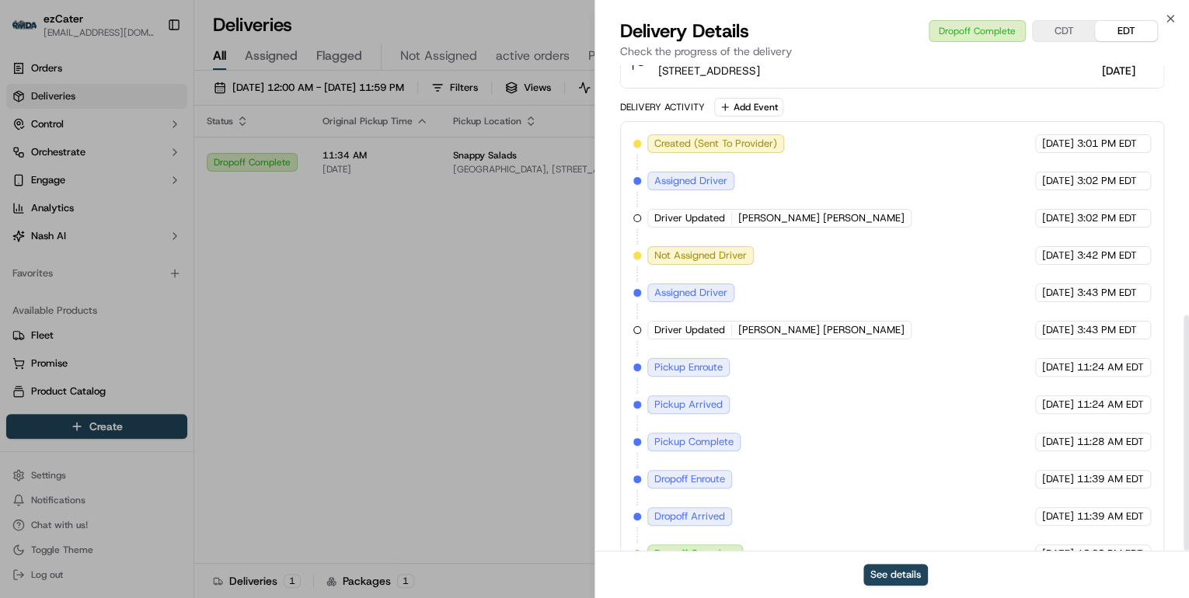
scroll to position [515, 0]
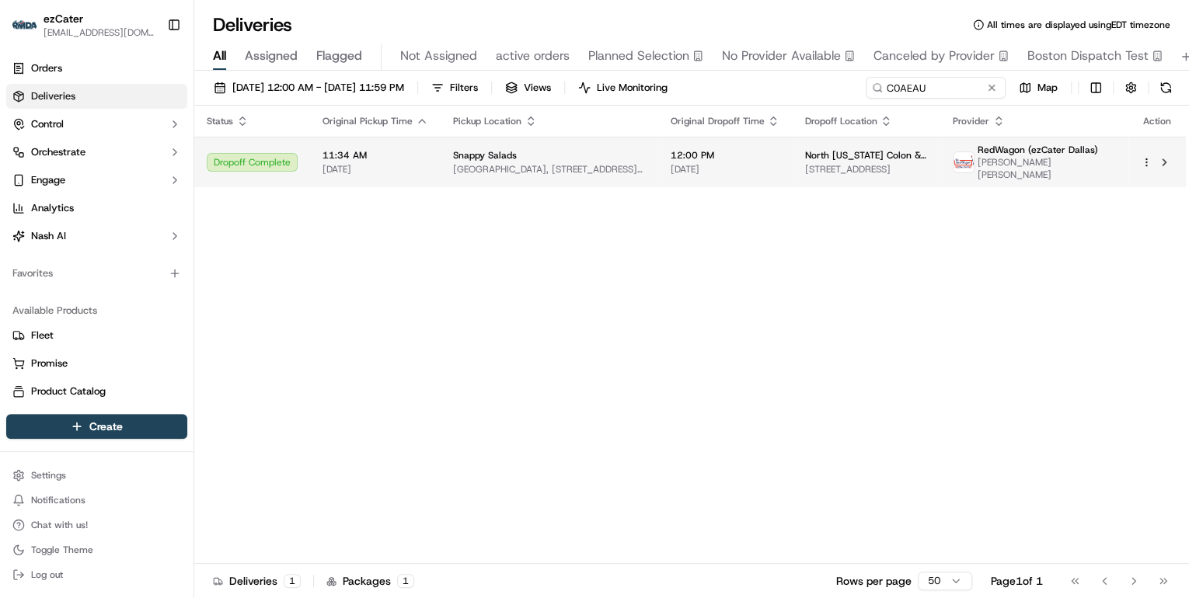
click at [440, 151] on td "Snappy Salads KPMG Centre, 717 N Harwood St, Dallas, TX 75201, USA" at bounding box center [548, 162] width 217 height 50
drag, startPoint x: 937, startPoint y: 90, endPoint x: 381, endPoint y: 137, distance: 557.4
click at [388, 123] on div "09/15/2025 12:00 AM - 09/21/2025 11:59 PM Filters Views Live Monitoring C0AEAU …" at bounding box center [691, 336] width 994 height 531
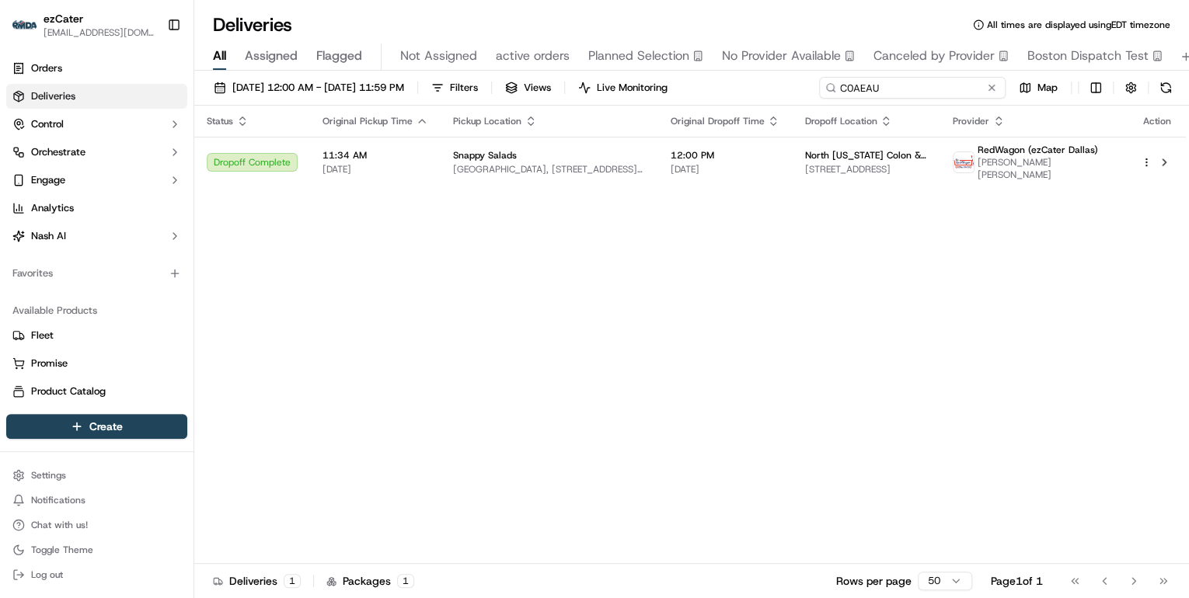
paste input "QREMQK"
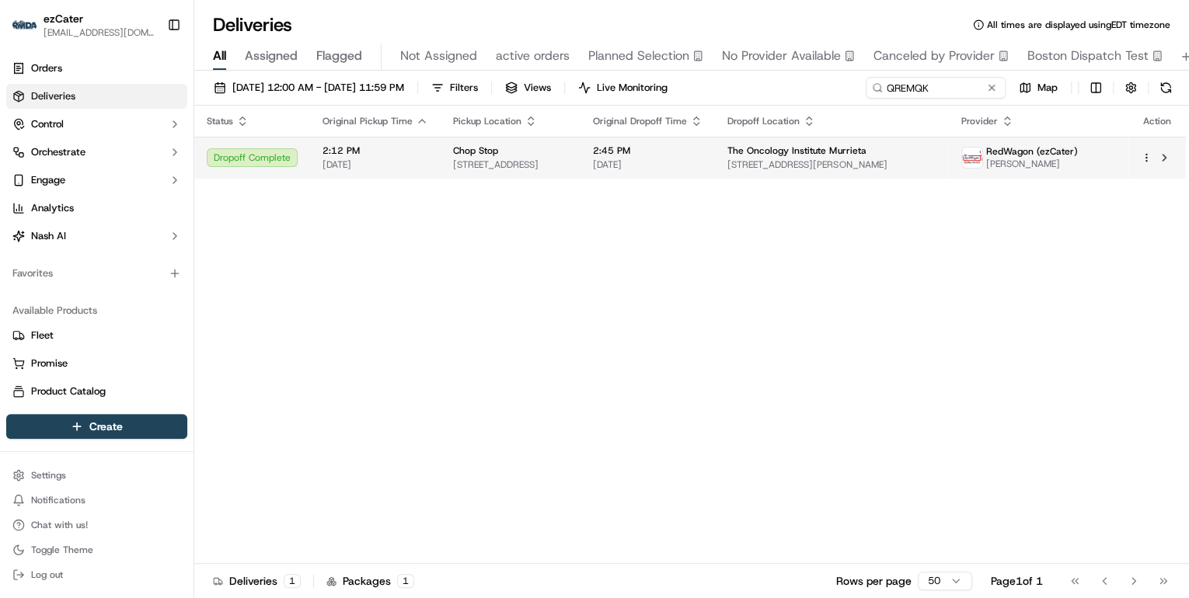
click at [406, 170] on span "[DATE]" at bounding box center [375, 164] width 106 height 12
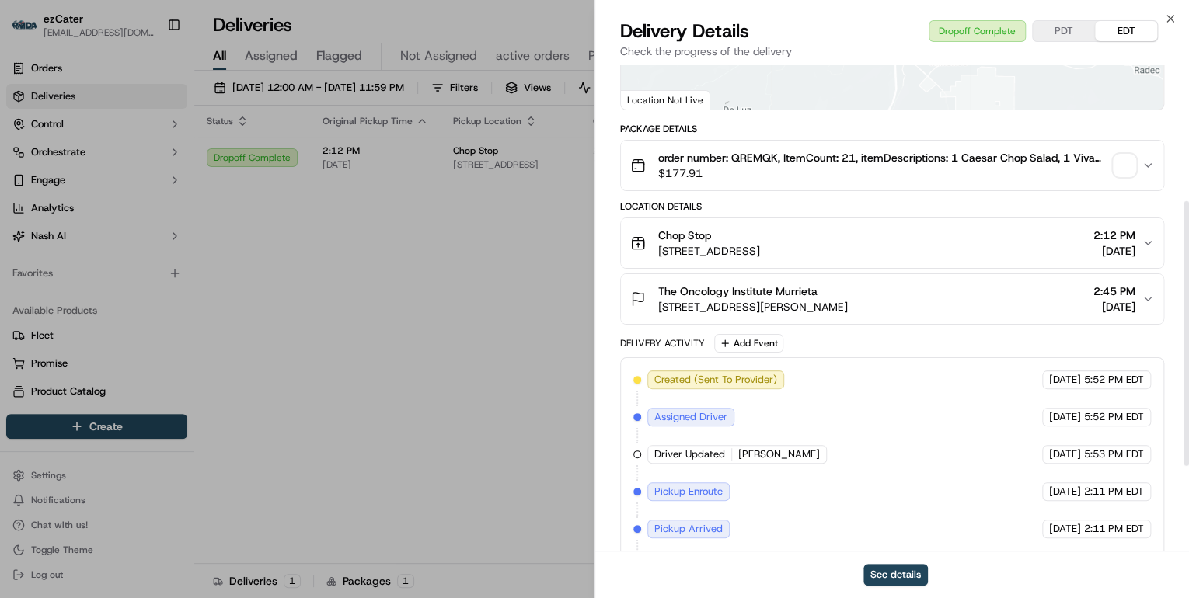
scroll to position [404, 0]
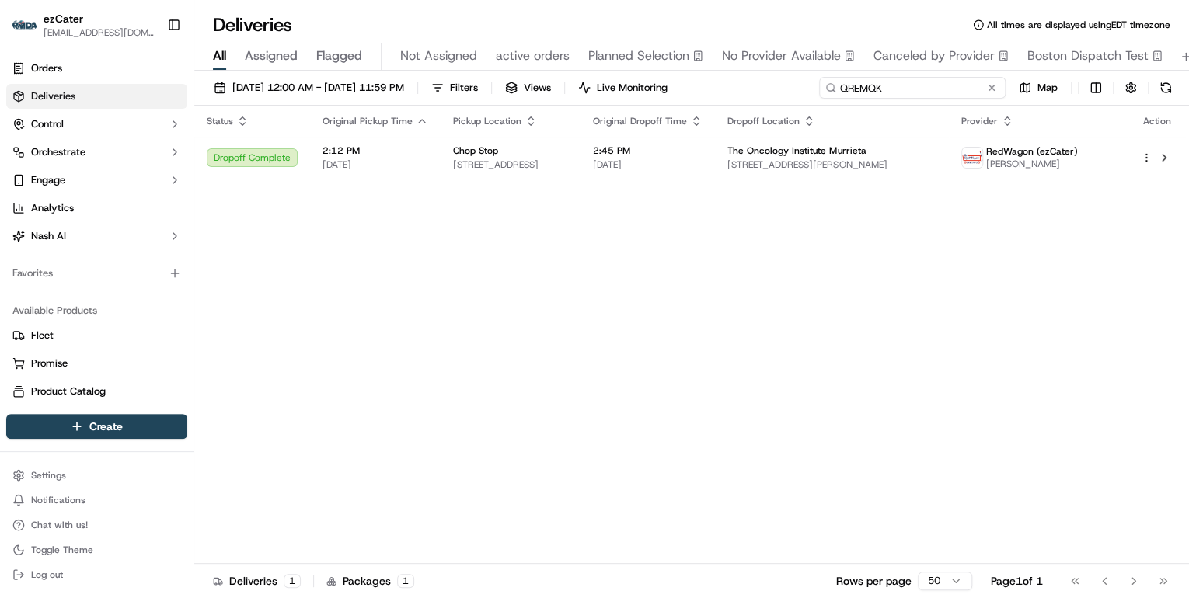
drag, startPoint x: 938, startPoint y: 89, endPoint x: 554, endPoint y: 103, distance: 384.0
click at [556, 101] on div "09/15/2025 12:00 AM - 09/21/2025 11:59 PM Filters Views Live Monitoring QREMQK …" at bounding box center [691, 91] width 994 height 29
paste input "H12WH4"
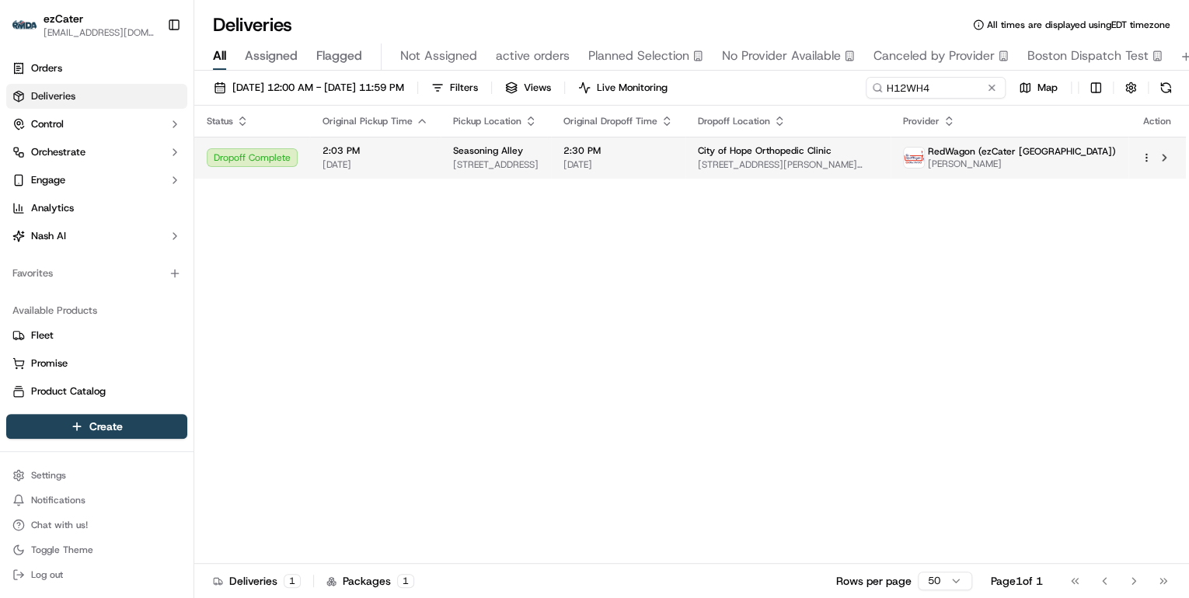
click at [426, 158] on td "2:03 PM 09/18/2025" at bounding box center [375, 158] width 131 height 42
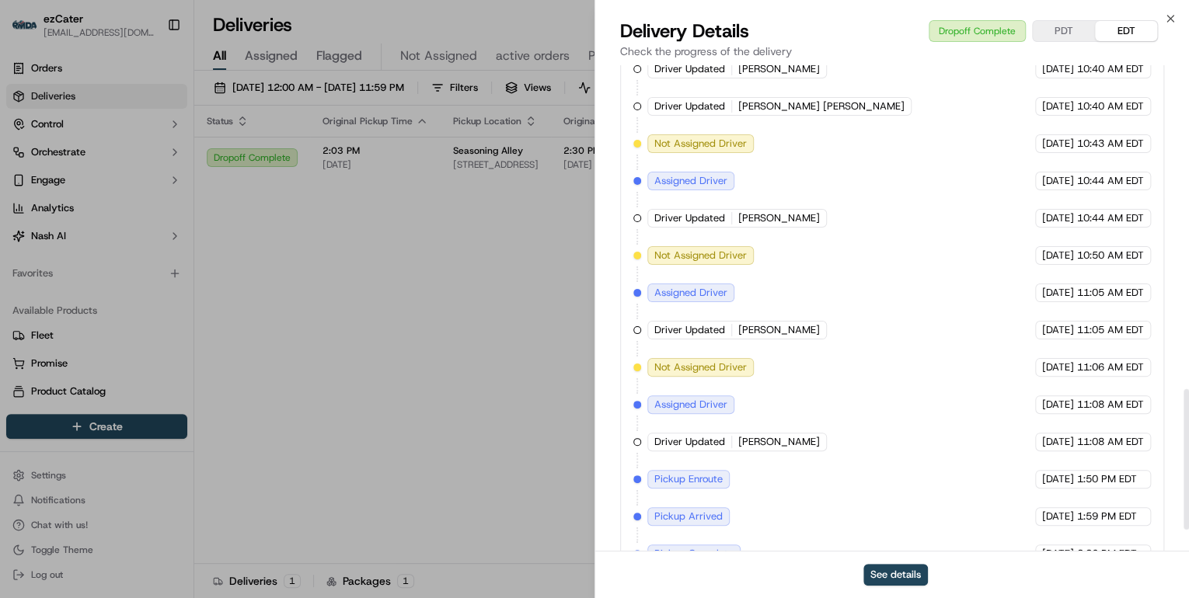
scroll to position [1193, 0]
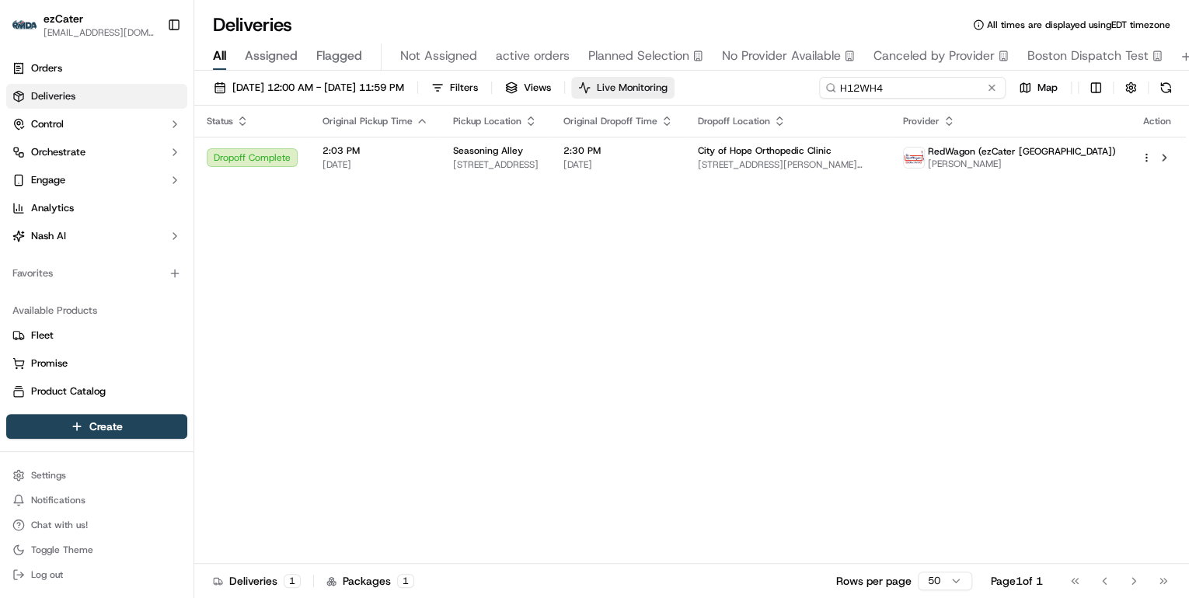
drag, startPoint x: 926, startPoint y: 91, endPoint x: 630, endPoint y: 84, distance: 296.1
click at [633, 84] on div "09/15/2025 12:00 AM - 09/21/2025 11:59 PM Filters Views Live Monitoring H12WH4 …" at bounding box center [691, 91] width 994 height 29
paste input "V6JU4T"
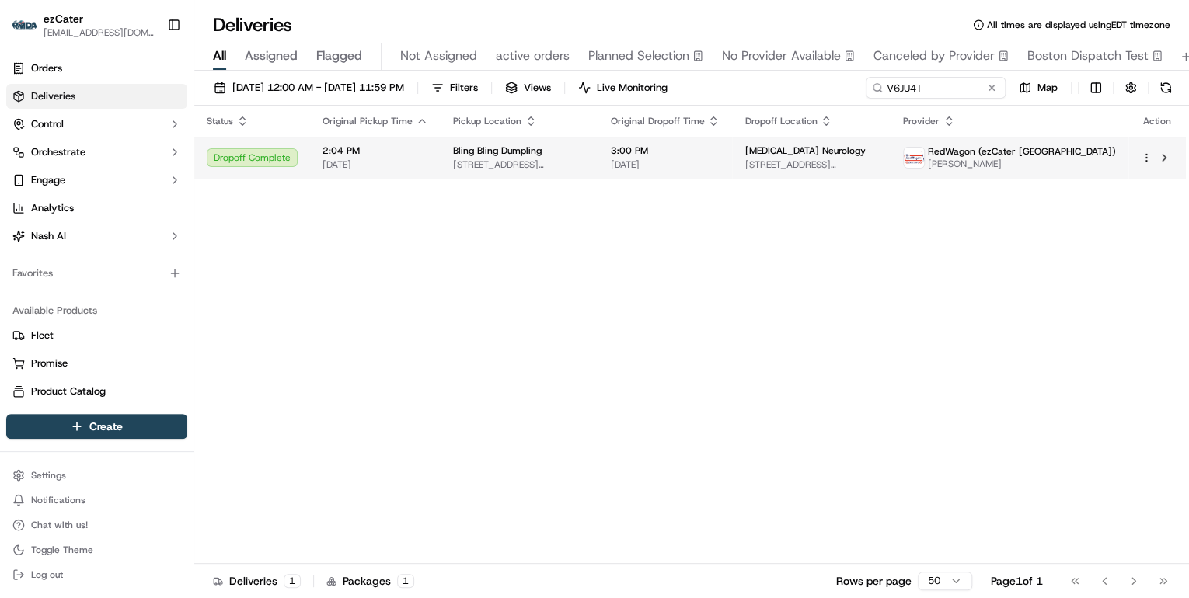
click at [483, 147] on span "Bling Bling Dumpling" at bounding box center [497, 150] width 89 height 12
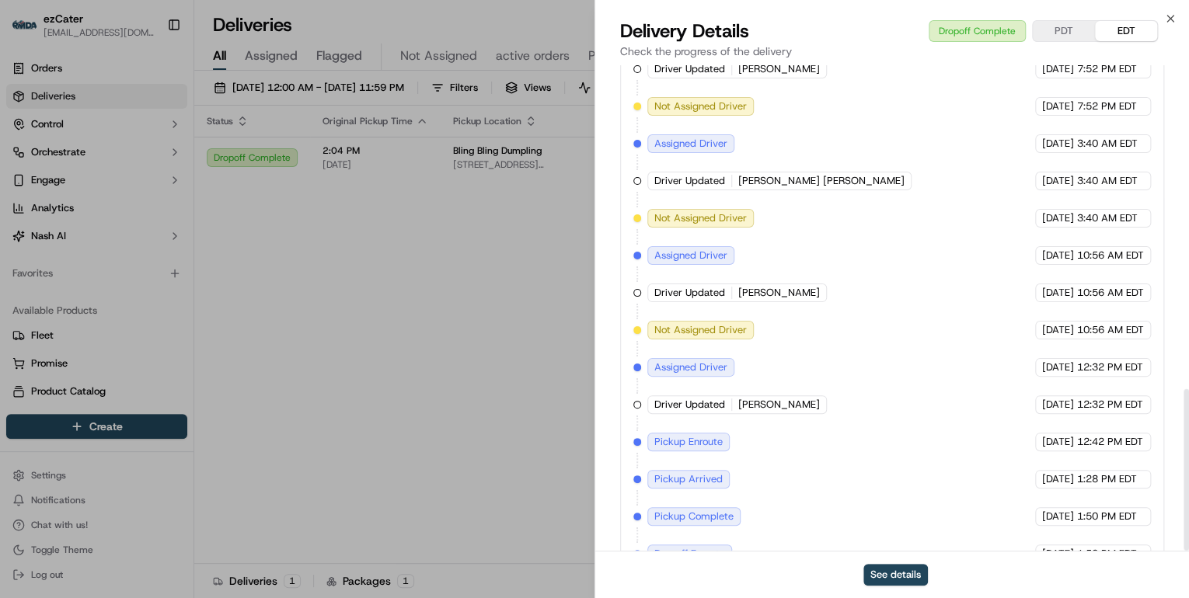
scroll to position [971, 0]
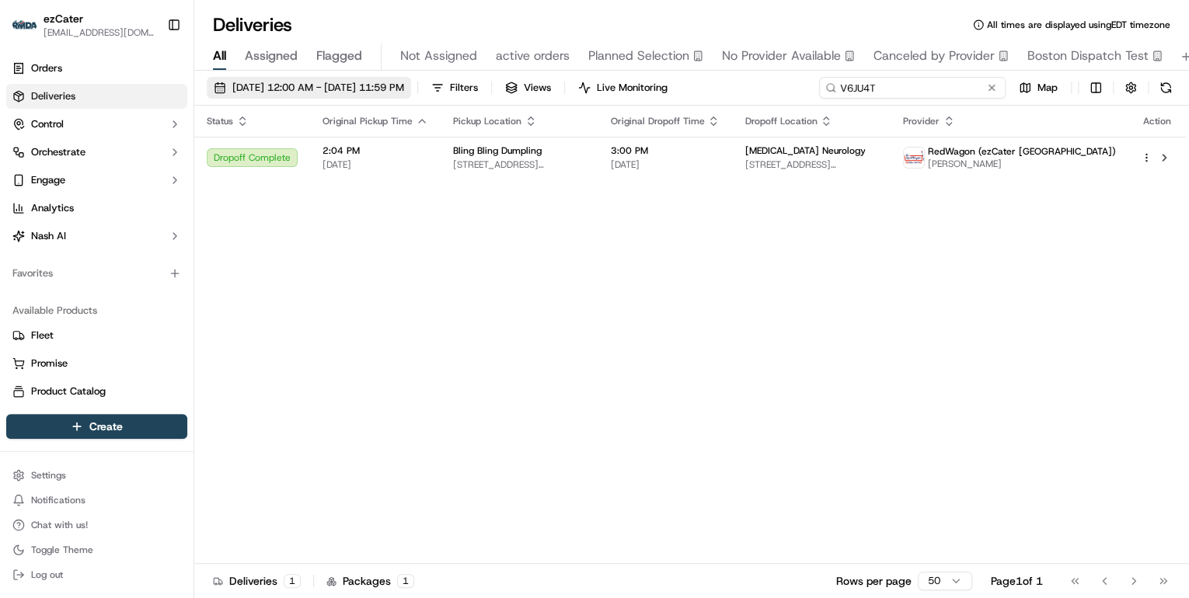
drag, startPoint x: 943, startPoint y: 87, endPoint x: 454, endPoint y: 93, distance: 489.5
click at [454, 93] on div "09/15/2025 12:00 AM - 09/21/2025 11:59 PM Filters Views Live Monitoring V6JU4T …" at bounding box center [691, 91] width 994 height 29
paste input "KP7TH7"
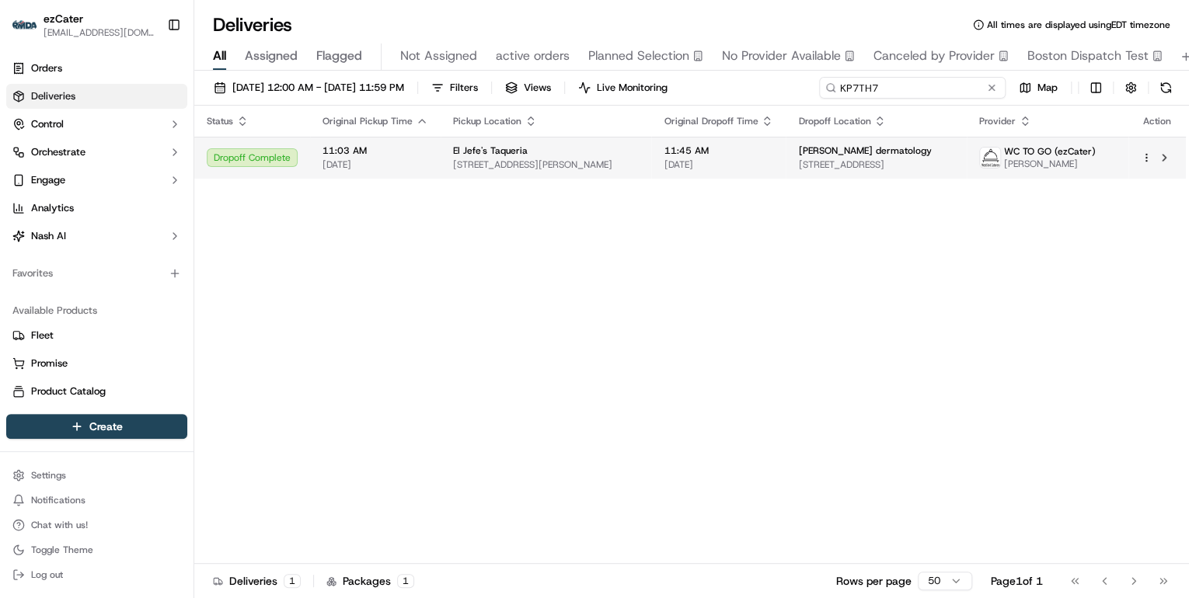
type input "KP7TH7"
click at [516, 169] on span "97 Hamilton St, New Brunswick, NJ 08901, USA" at bounding box center [546, 164] width 186 height 12
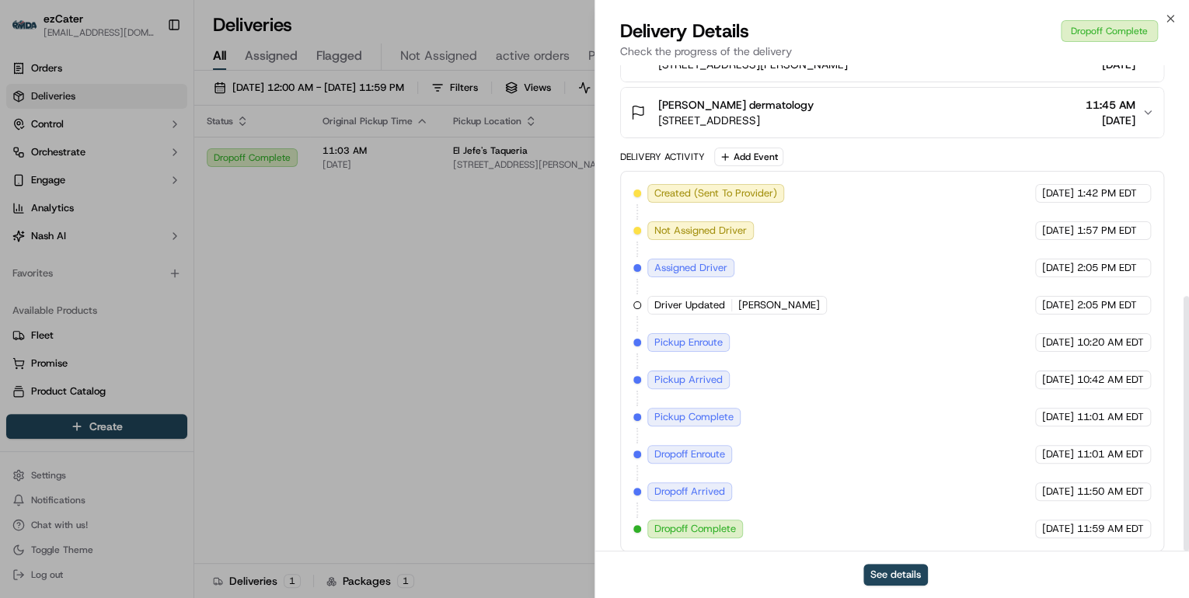
scroll to position [441, 0]
